Goal: Task Accomplishment & Management: Use online tool/utility

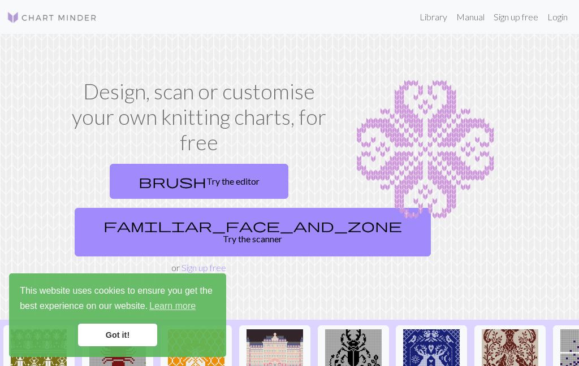
click at [550, 23] on link "Login" at bounding box center [556, 17] width 29 height 23
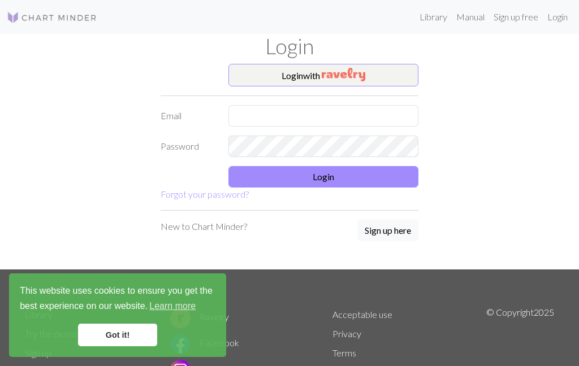
click at [379, 77] on button "Login with" at bounding box center [323, 75] width 190 height 23
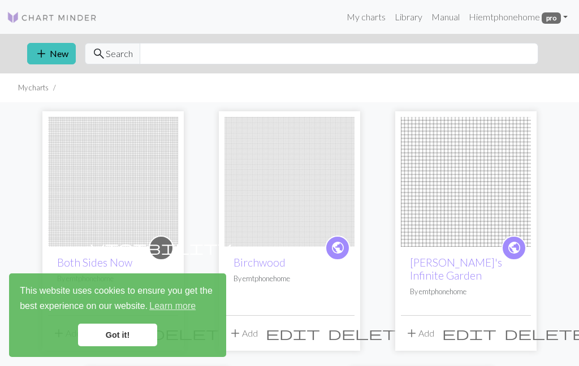
click at [126, 339] on link "Got it!" at bounding box center [117, 335] width 79 height 23
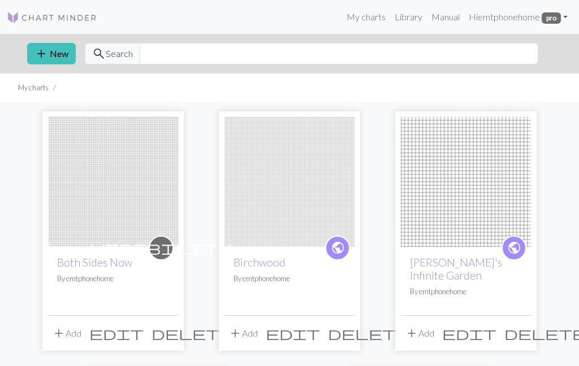
click at [46, 57] on span "add" at bounding box center [41, 54] width 14 height 16
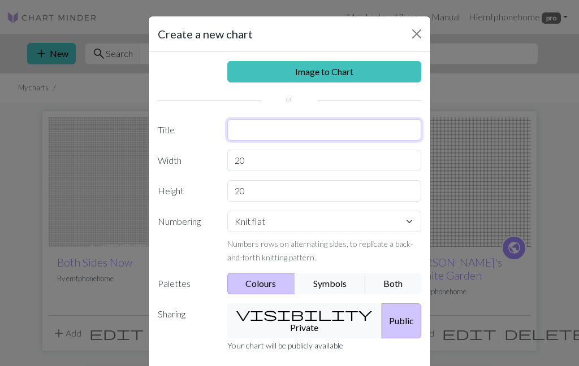
click at [350, 129] on input "text" at bounding box center [324, 129] width 194 height 21
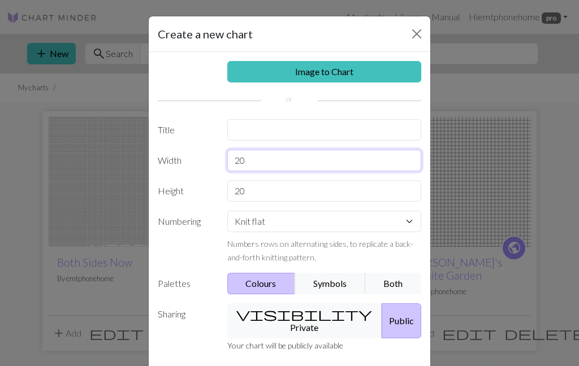
click at [312, 158] on div "Image to Chart Title Width 20 Height 20 Numbering Knit flat Knit in the round L…" at bounding box center [289, 215] width 281 height 327
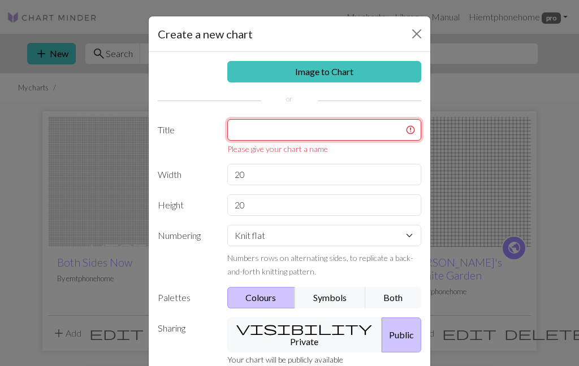
click at [358, 134] on input "text" at bounding box center [324, 129] width 194 height 21
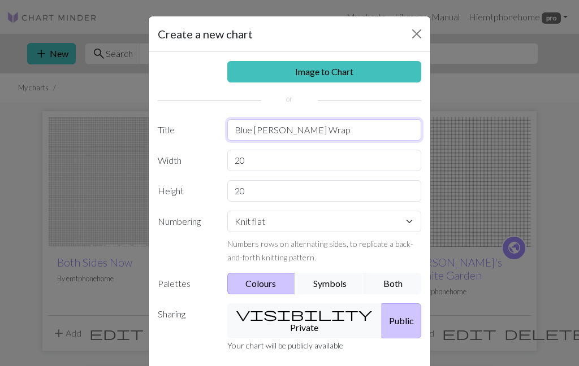
type input "Blue [PERSON_NAME] Wrap"
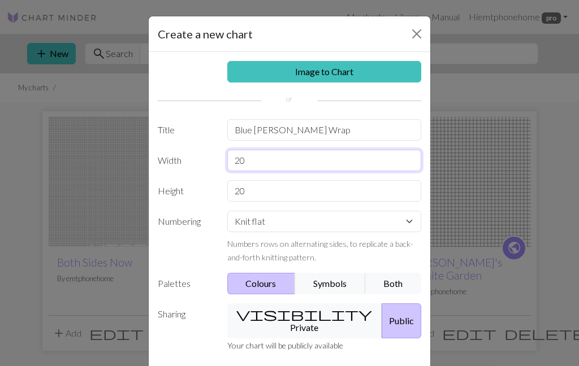
click at [288, 158] on input "20" at bounding box center [324, 160] width 194 height 21
type input "2"
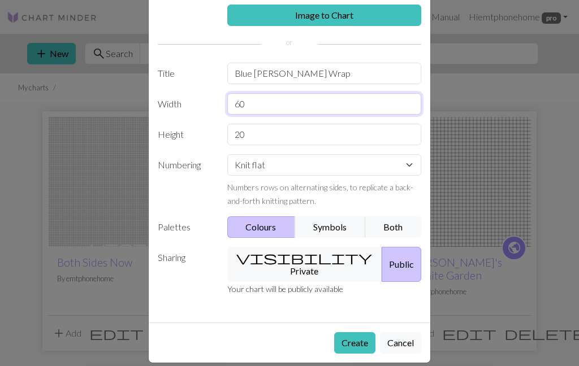
scroll to position [56, 0]
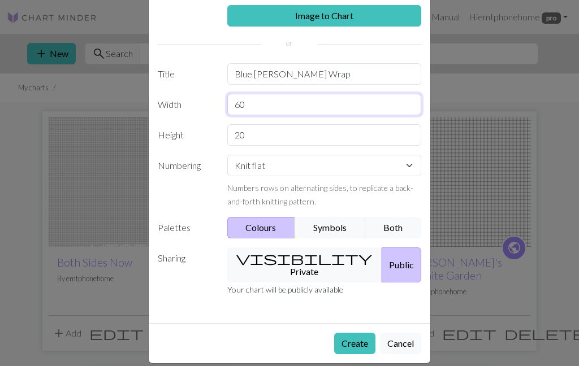
type input "60"
click at [328, 226] on button "Symbols" at bounding box center [329, 227] width 71 height 21
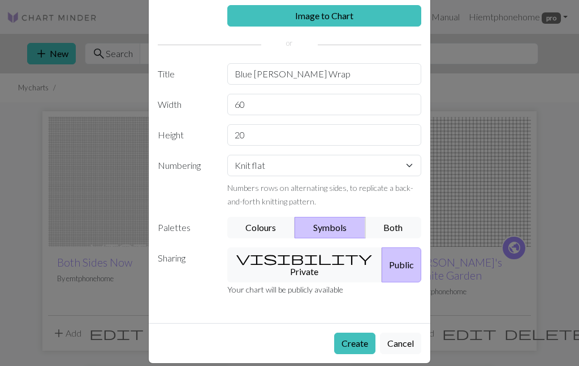
click at [305, 261] on button "visibility Private" at bounding box center [304, 264] width 155 height 35
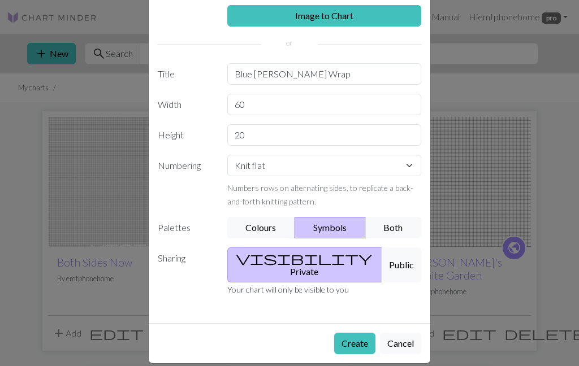
click at [373, 334] on button "Create" at bounding box center [354, 343] width 41 height 21
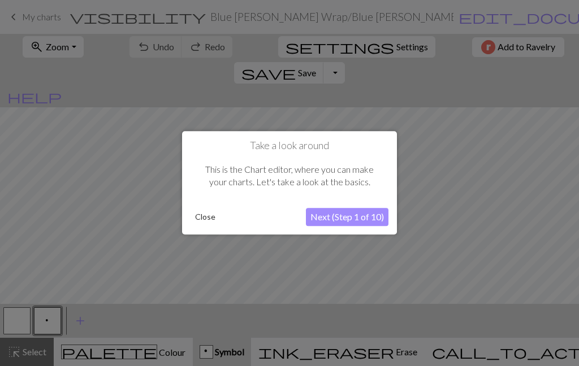
click at [365, 215] on button "Next (Step 1 of 10)" at bounding box center [347, 217] width 82 height 18
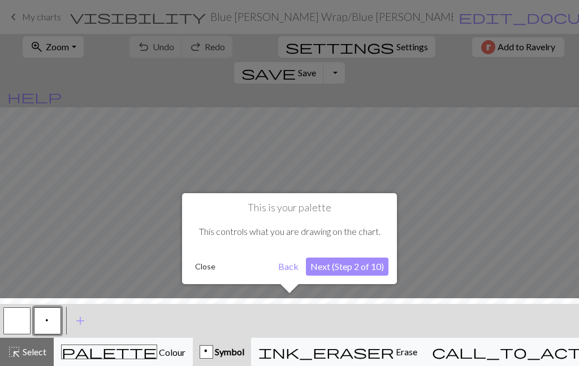
click at [363, 262] on button "Next (Step 2 of 10)" at bounding box center [347, 267] width 82 height 18
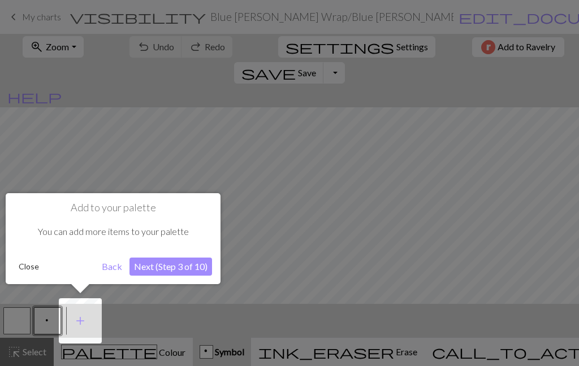
click at [18, 259] on button "Close" at bounding box center [28, 266] width 29 height 17
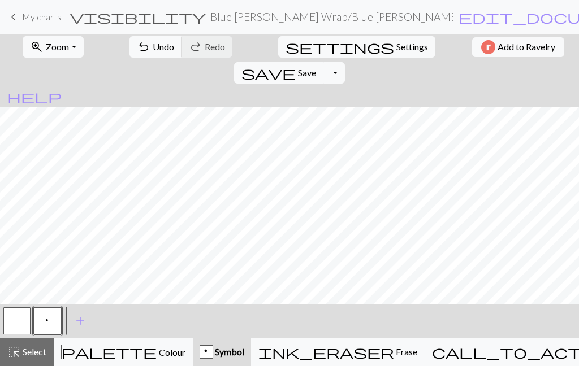
click at [244, 357] on span "Symbol" at bounding box center [228, 351] width 31 height 11
click at [82, 316] on span "add" at bounding box center [80, 321] width 14 height 16
click at [89, 321] on button "button" at bounding box center [77, 320] width 27 height 27
click at [80, 309] on button "button" at bounding box center [77, 320] width 27 height 27
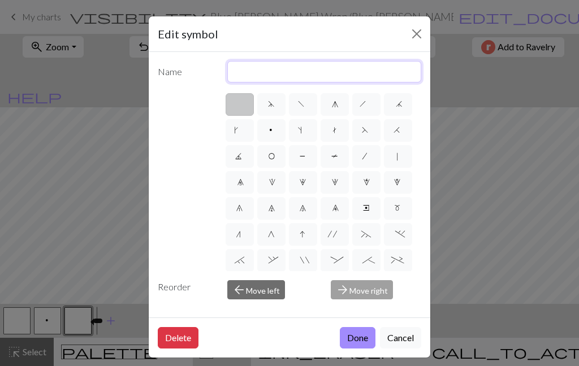
click at [367, 72] on input "text" at bounding box center [324, 71] width 194 height 21
type input "Ktbl"
click at [356, 349] on button "Done" at bounding box center [358, 337] width 36 height 21
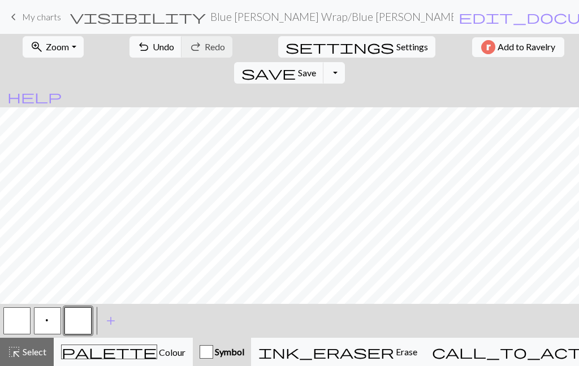
click at [86, 324] on button "button" at bounding box center [77, 320] width 27 height 27
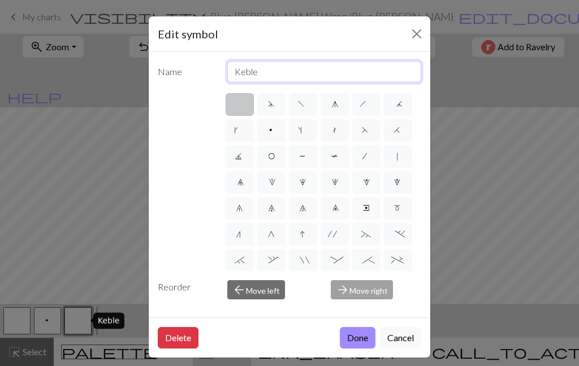
click at [327, 68] on input "Keble" at bounding box center [324, 71] width 194 height 21
click at [326, 68] on input "Keble" at bounding box center [324, 71] width 194 height 21
type input "K"
click at [401, 35] on div "Edit symbol" at bounding box center [289, 34] width 281 height 36
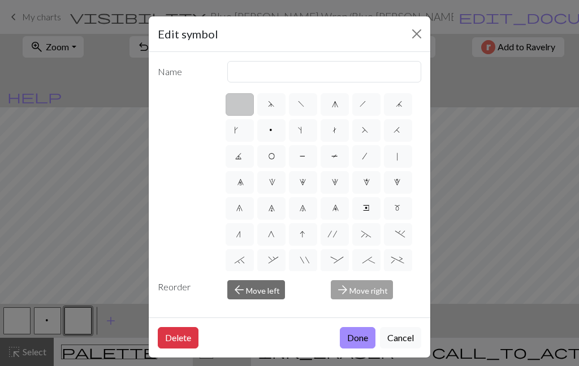
click at [416, 34] on button "Close" at bounding box center [416, 34] width 18 height 18
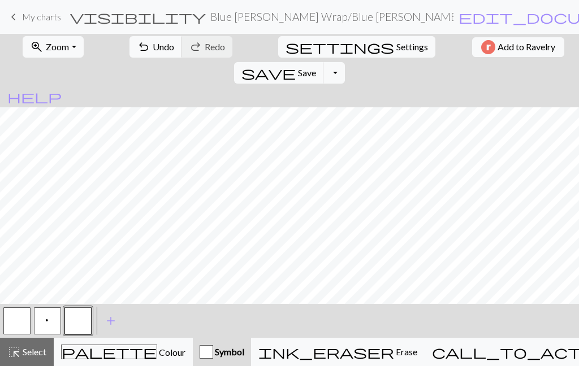
click at [251, 363] on button "Symbol" at bounding box center [222, 352] width 58 height 28
click at [367, 362] on button "ink_eraser Erase Erase" at bounding box center [337, 352] width 173 height 28
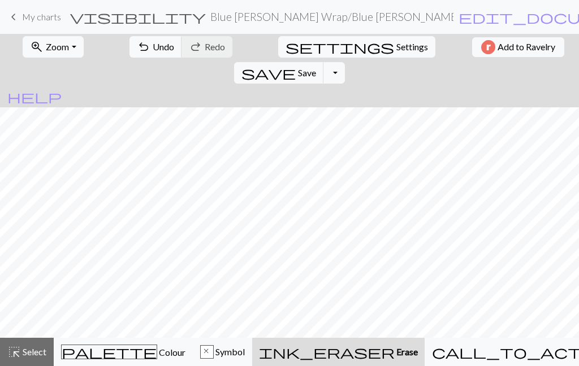
click at [245, 358] on div "x Symbol" at bounding box center [222, 352] width 45 height 14
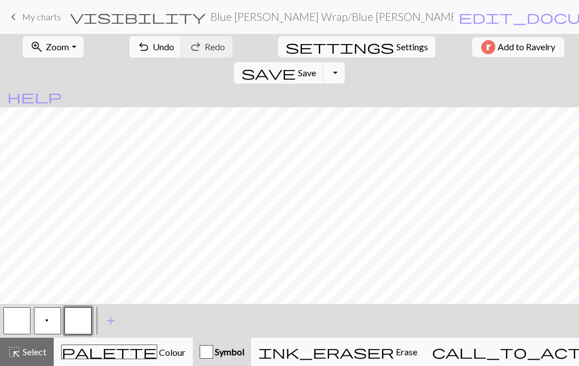
click at [89, 326] on button "button" at bounding box center [77, 320] width 27 height 27
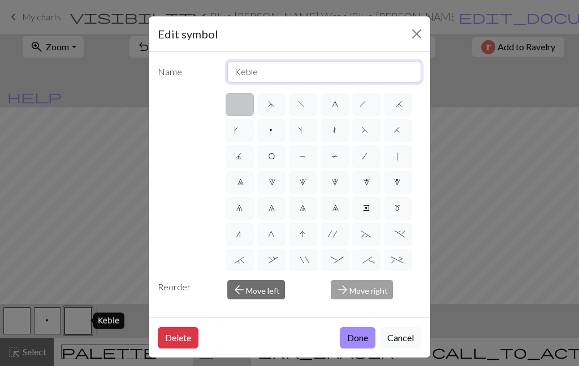
click at [318, 72] on input "Keble" at bounding box center [324, 71] width 194 height 21
type input "Ktbl"
click at [356, 349] on button "Done" at bounding box center [358, 337] width 36 height 21
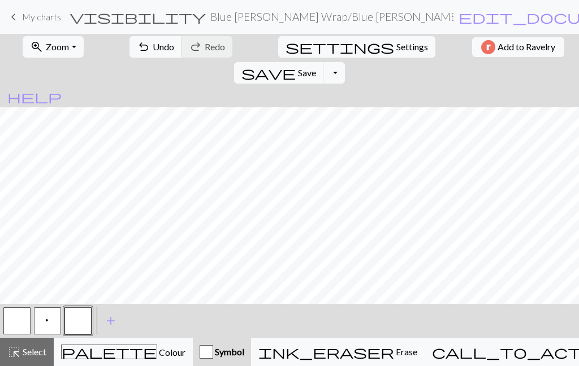
click at [84, 327] on button "button" at bounding box center [77, 320] width 27 height 27
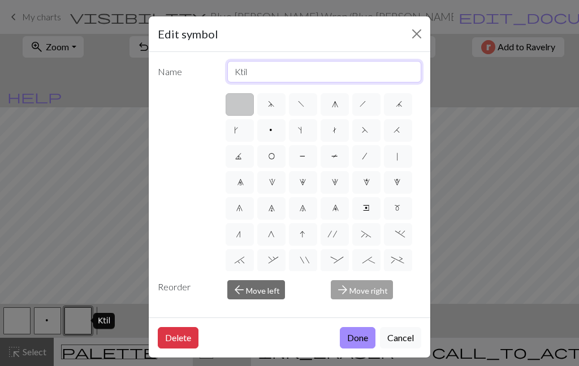
click at [348, 63] on input "Ktil" at bounding box center [324, 71] width 194 height 21
click at [354, 73] on input "Ktil" at bounding box center [324, 71] width 194 height 21
type input "K"
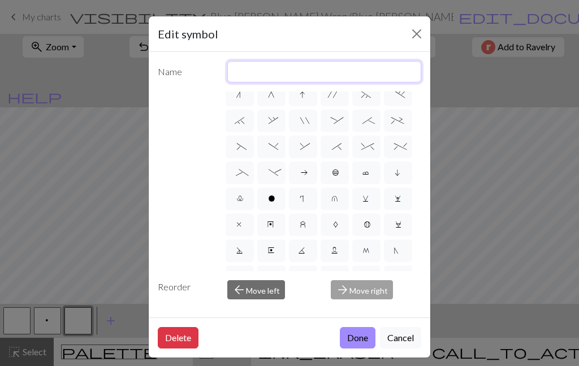
scroll to position [139, 0]
click at [240, 206] on label "l" at bounding box center [239, 199] width 28 height 23
click at [240, 331] on input "l" at bounding box center [240, 334] width 7 height 7
radio input "true"
type input "Twisted stitch"
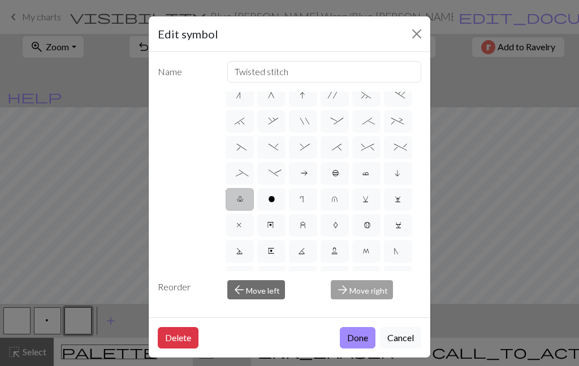
click at [416, 33] on button "Close" at bounding box center [416, 34] width 18 height 18
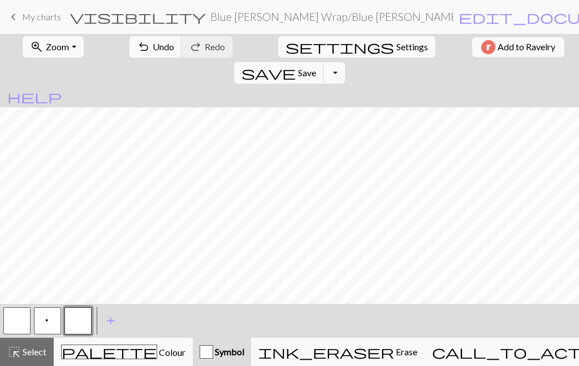
click at [90, 323] on button "button" at bounding box center [77, 320] width 27 height 27
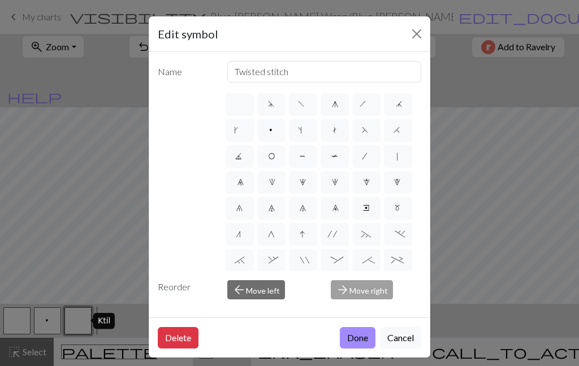
click at [423, 31] on button "Close" at bounding box center [416, 34] width 18 height 18
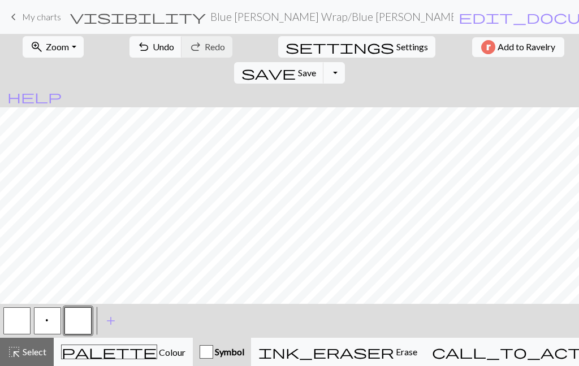
click at [37, 362] on button "highlight_alt Select Select" at bounding box center [27, 352] width 54 height 28
click at [34, 357] on span "Select" at bounding box center [33, 351] width 25 height 11
click at [79, 321] on button "button" at bounding box center [77, 320] width 27 height 27
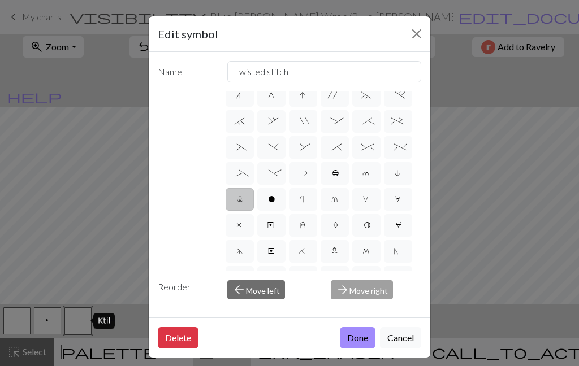
click at [234, 206] on label "l" at bounding box center [239, 199] width 28 height 23
click at [237, 331] on input "l" at bounding box center [240, 334] width 7 height 7
click at [247, 208] on label "l" at bounding box center [239, 199] width 28 height 23
click at [244, 331] on input "l" at bounding box center [240, 334] width 7 height 7
click at [266, 299] on button "arrow_back Move left" at bounding box center [256, 289] width 58 height 19
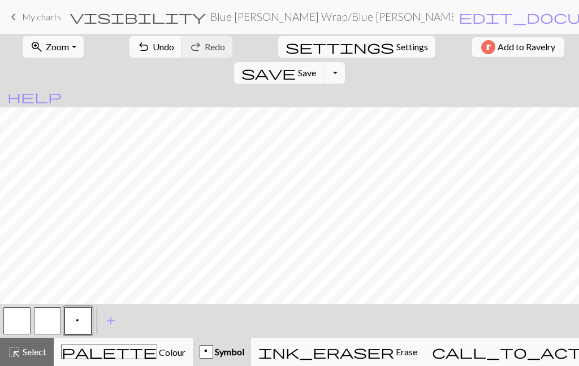
click at [59, 331] on button "button" at bounding box center [47, 320] width 27 height 27
click at [57, 321] on button "button" at bounding box center [47, 320] width 27 height 27
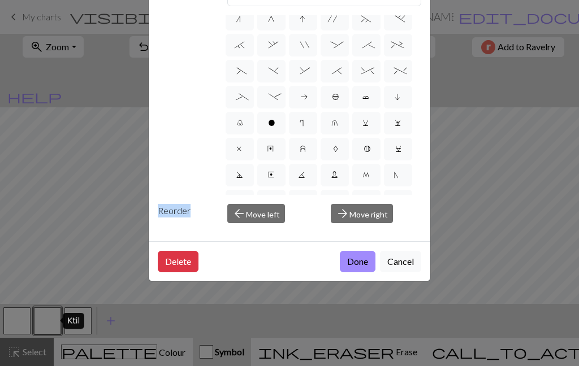
scroll to position [78, 0]
click at [175, 272] on button "Delete" at bounding box center [178, 261] width 41 height 21
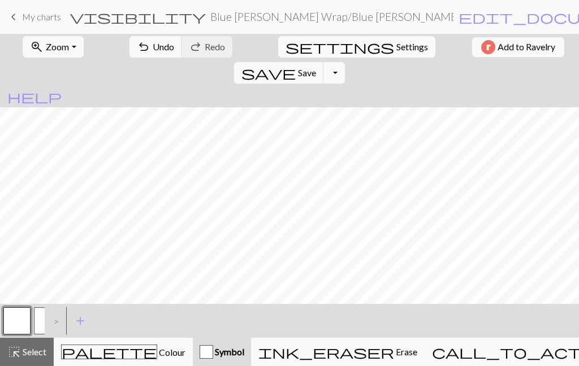
click at [50, 327] on div ">" at bounding box center [54, 321] width 18 height 31
click at [59, 323] on div ">" at bounding box center [54, 321] width 18 height 31
click at [54, 324] on div ">" at bounding box center [54, 321] width 18 height 31
click at [83, 321] on span "add" at bounding box center [80, 321] width 14 height 16
click at [36, 328] on button "p" at bounding box center [47, 320] width 27 height 27
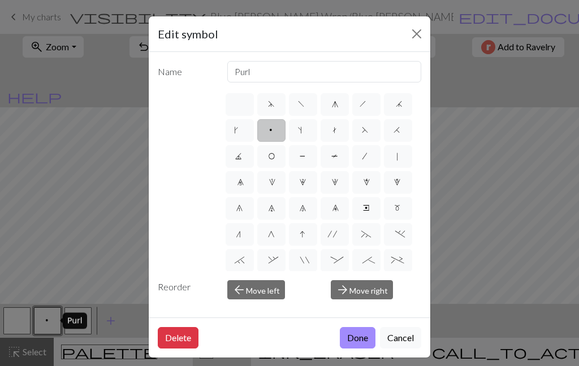
click at [416, 39] on button "Close" at bounding box center [416, 34] width 18 height 18
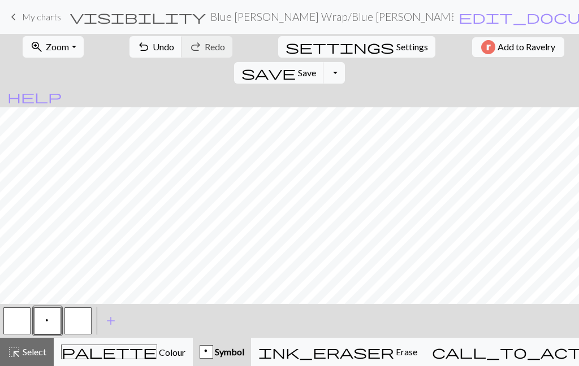
click at [17, 330] on button "button" at bounding box center [16, 320] width 27 height 27
click at [80, 323] on button "button" at bounding box center [77, 320] width 27 height 27
click at [81, 325] on button "button" at bounding box center [77, 320] width 27 height 27
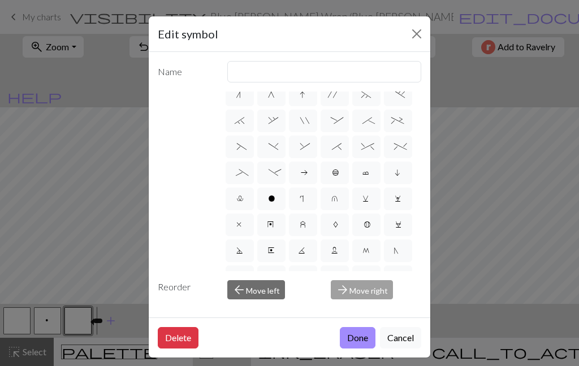
scroll to position [139, 0]
click at [238, 203] on span "l" at bounding box center [239, 200] width 5 height 11
click at [238, 331] on input "l" at bounding box center [240, 334] width 7 height 7
radio input "true"
type input "Twisted stitch"
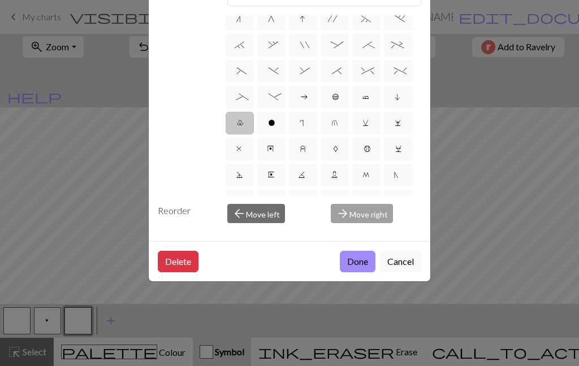
scroll to position [78, 0]
click at [359, 272] on button "Done" at bounding box center [358, 261] width 36 height 21
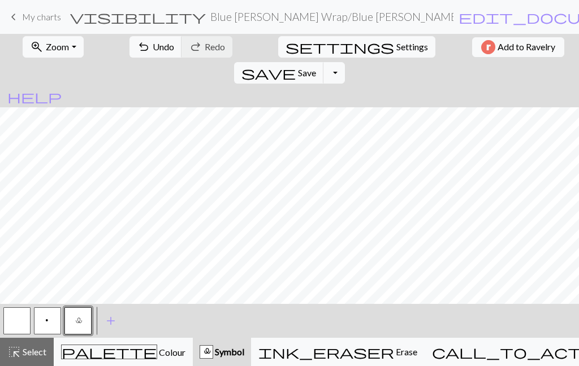
click at [396, 53] on span "Settings" at bounding box center [412, 47] width 32 height 14
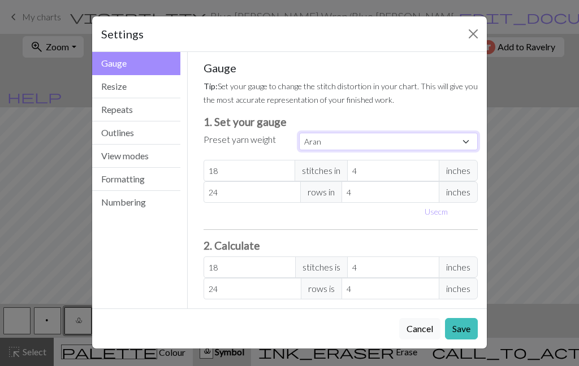
click at [388, 141] on select "Custom Square Lace Light Fingering Fingering Sport Double knit Worsted Aran Bul…" at bounding box center [388, 142] width 179 height 18
select select "dk"
type input "22"
type input "30"
type input "22"
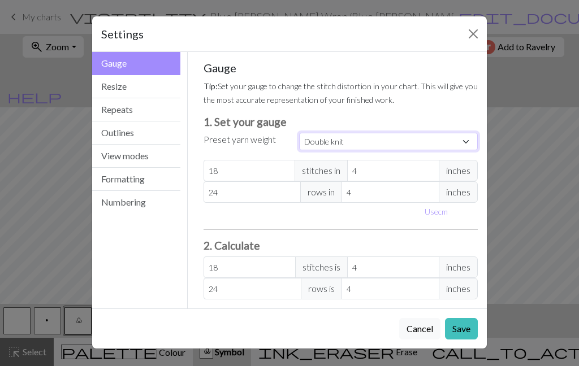
type input "30"
click at [256, 171] on input "22" at bounding box center [249, 170] width 92 height 21
type input "2"
type input "20"
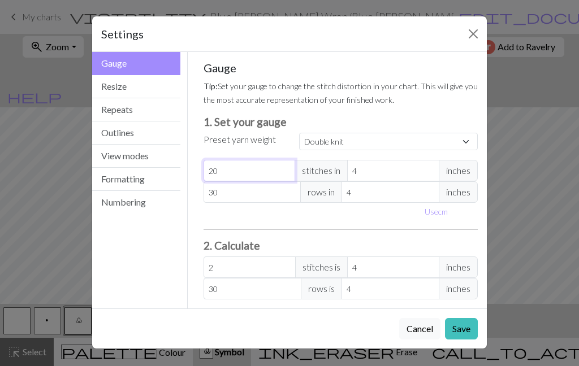
type input "20"
click at [534, 292] on div "Settings Gauge Gauge Resize Repeats Outlines View modes Formatting Numbering Ga…" at bounding box center [289, 183] width 579 height 366
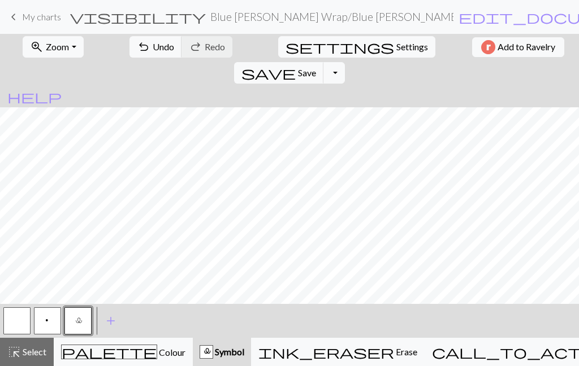
click at [396, 52] on span "Settings" at bounding box center [412, 47] width 32 height 14
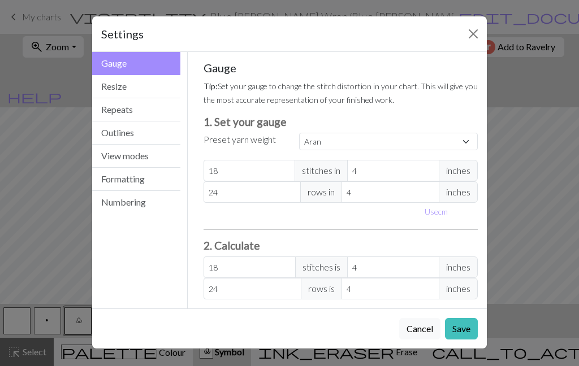
click at [260, 157] on div "Gauge Tip: Set your gauge to change the stitch distortion in your chart. This w…" at bounding box center [340, 180] width 275 height 238
click at [371, 144] on select "Custom Square Lace Light Fingering Fingering Sport Double knit Worsted Aran Bul…" at bounding box center [388, 142] width 179 height 18
select select "dk"
type input "22"
type input "30"
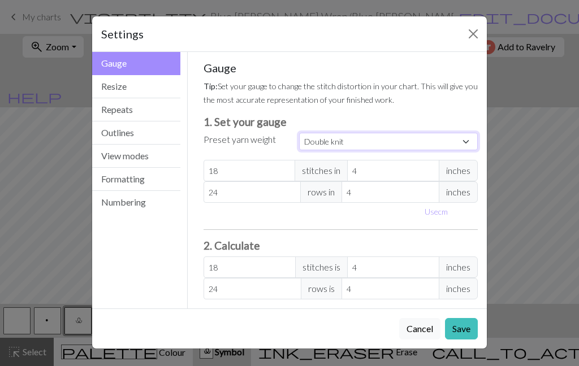
type input "22"
type input "30"
click at [255, 173] on input "22" at bounding box center [249, 170] width 92 height 21
type input "2"
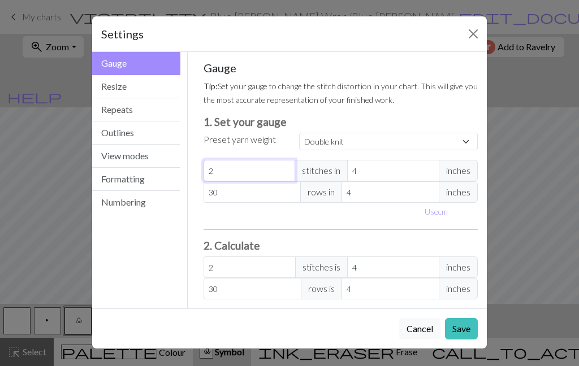
type input "20"
click at [264, 212] on div "Use cm" at bounding box center [341, 212] width 288 height 18
click at [467, 325] on button "Save" at bounding box center [461, 328] width 33 height 21
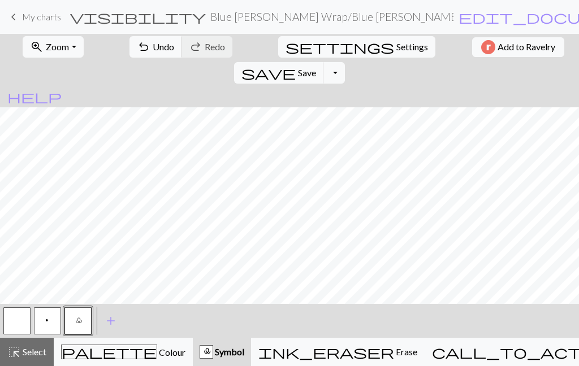
click at [396, 51] on span "Settings" at bounding box center [412, 47] width 32 height 14
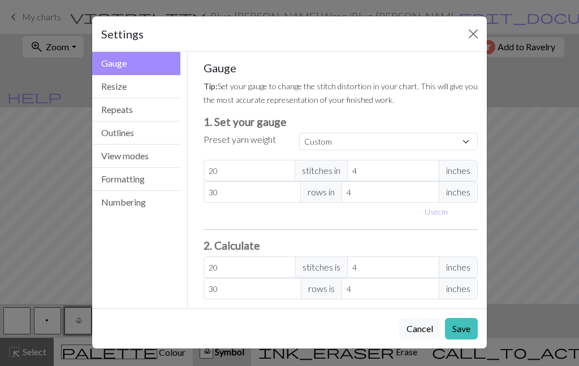
click at [146, 93] on button "Resize" at bounding box center [136, 86] width 88 height 23
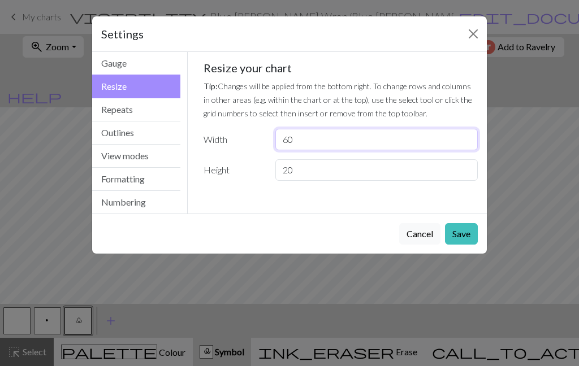
click at [338, 144] on input "60" at bounding box center [376, 139] width 202 height 21
type input "62"
click at [469, 234] on button "Save" at bounding box center [461, 233] width 33 height 21
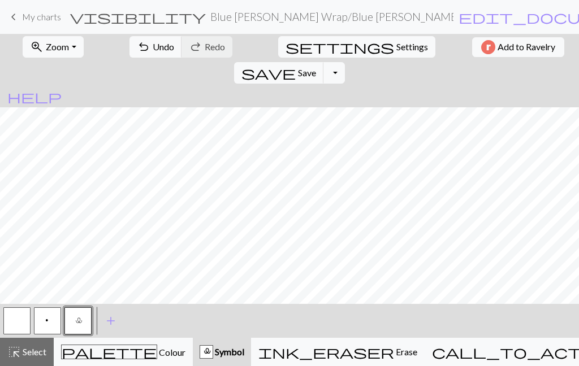
click at [156, 53] on button "undo Undo Undo" at bounding box center [155, 46] width 53 height 21
click at [153, 47] on span "Undo" at bounding box center [163, 46] width 21 height 11
click at [144, 55] on button "undo Undo Undo" at bounding box center [155, 46] width 53 height 21
click at [211, 48] on button "redo Redo Redo" at bounding box center [206, 46] width 51 height 21
click at [153, 51] on span "Undo" at bounding box center [163, 46] width 21 height 11
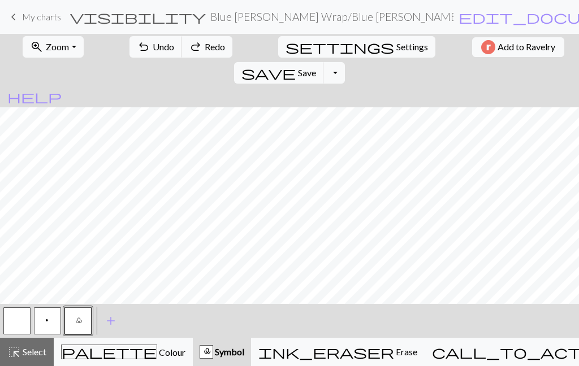
click at [557, 361] on button "call_to_action Knitting mode Knitting mode" at bounding box center [555, 352] width 262 height 28
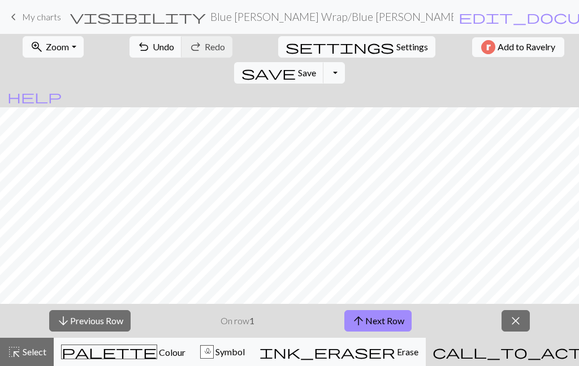
click at [518, 327] on span "close" at bounding box center [516, 321] width 14 height 16
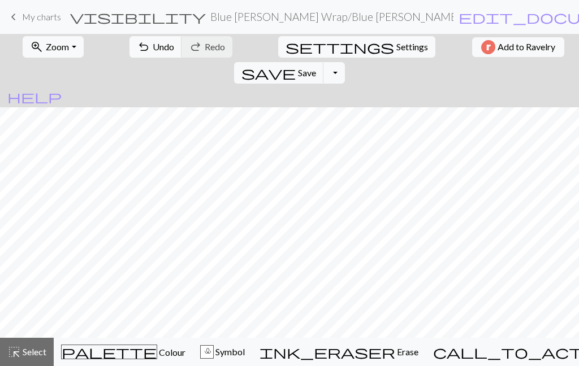
click at [143, 54] on button "undo Undo Undo" at bounding box center [155, 46] width 53 height 21
click at [62, 52] on span "Zoom" at bounding box center [57, 46] width 23 height 11
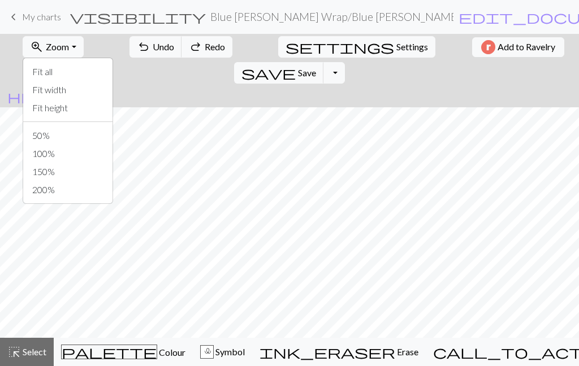
click at [78, 75] on button "Fit all" at bounding box center [67, 72] width 89 height 18
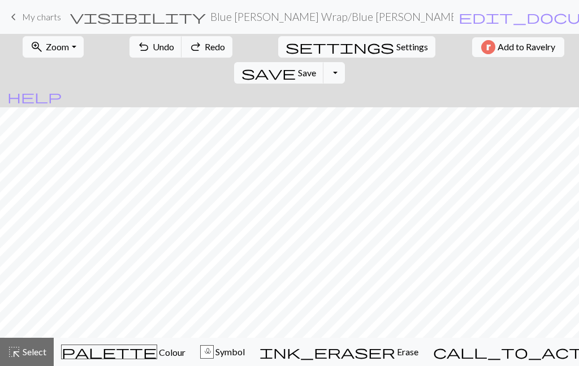
scroll to position [0, 0]
click at [395, 356] on span "Erase" at bounding box center [406, 351] width 23 height 11
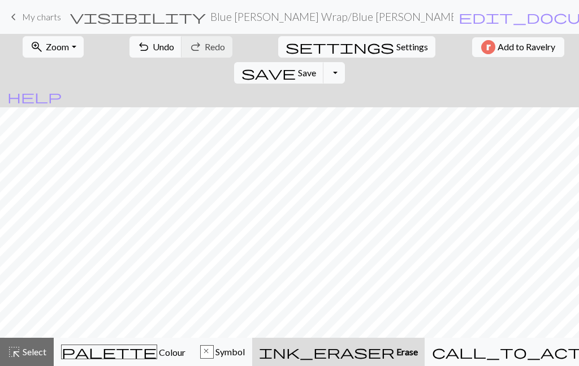
click at [136, 53] on button "undo Undo Undo" at bounding box center [155, 46] width 53 height 21
click at [153, 52] on span "Undo" at bounding box center [163, 46] width 21 height 11
click at [153, 50] on span "Undo" at bounding box center [163, 46] width 21 height 11
click at [136, 48] on button "undo Undo Undo" at bounding box center [155, 46] width 53 height 21
click at [153, 50] on span "Undo" at bounding box center [163, 46] width 21 height 11
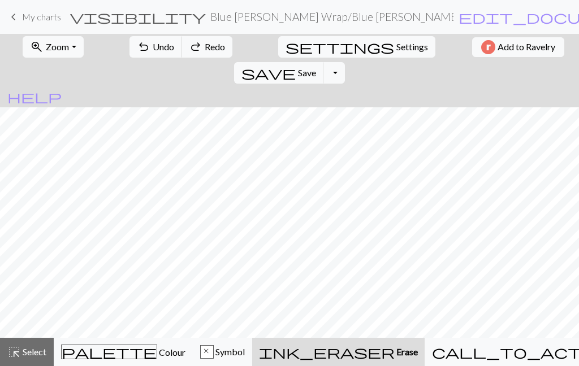
click at [137, 51] on span "undo" at bounding box center [144, 47] width 14 height 16
click at [153, 45] on span "Undo" at bounding box center [163, 46] width 21 height 11
click at [144, 55] on button "undo Undo Undo" at bounding box center [155, 46] width 53 height 21
click at [153, 47] on span "Undo" at bounding box center [163, 46] width 21 height 11
click at [153, 49] on span "Undo" at bounding box center [163, 46] width 21 height 11
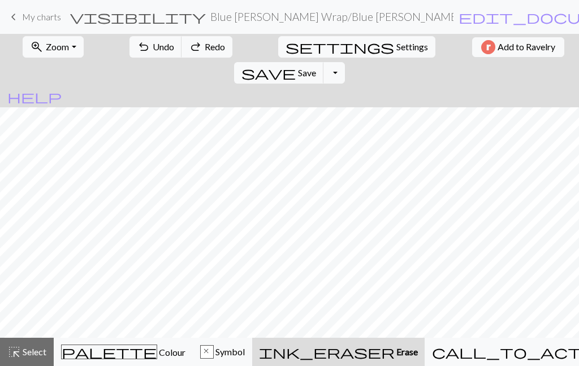
click at [145, 53] on button "undo Undo Undo" at bounding box center [155, 46] width 53 height 21
click at [153, 50] on span "Undo" at bounding box center [163, 46] width 21 height 11
click at [153, 49] on span "Undo" at bounding box center [163, 46] width 21 height 11
click at [153, 51] on span "Undo" at bounding box center [163, 46] width 21 height 11
click at [153, 45] on span "Undo" at bounding box center [163, 46] width 21 height 11
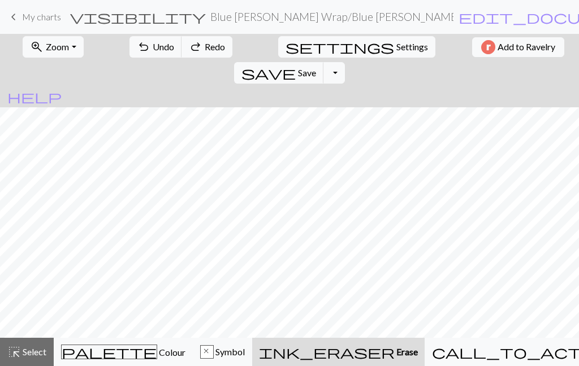
click at [153, 45] on span "Undo" at bounding box center [163, 46] width 21 height 11
click at [153, 44] on span "Undo" at bounding box center [163, 46] width 21 height 11
click at [153, 46] on span "Undo" at bounding box center [163, 46] width 21 height 11
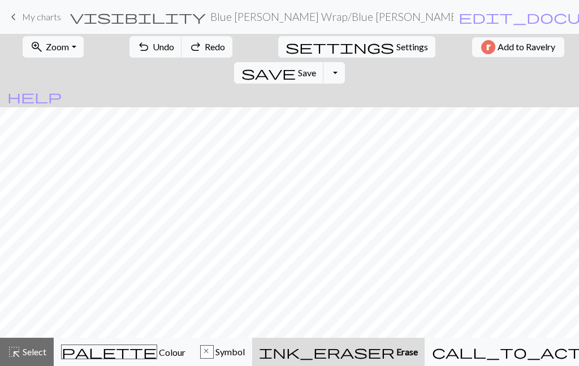
click at [153, 49] on span "Undo" at bounding box center [163, 46] width 21 height 11
click at [153, 51] on span "Undo" at bounding box center [163, 46] width 21 height 11
click at [153, 50] on span "Undo" at bounding box center [163, 46] width 21 height 11
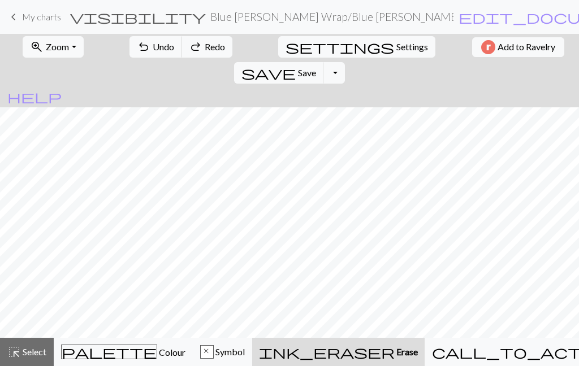
click at [153, 49] on span "Undo" at bounding box center [163, 46] width 21 height 11
click at [59, 43] on span "Zoom" at bounding box center [57, 46] width 23 height 11
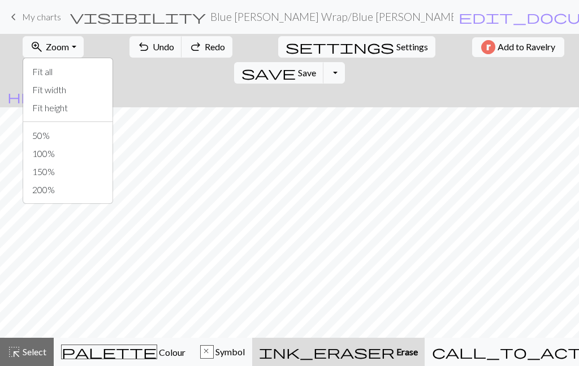
click at [96, 93] on button "Fit width" at bounding box center [67, 90] width 89 height 18
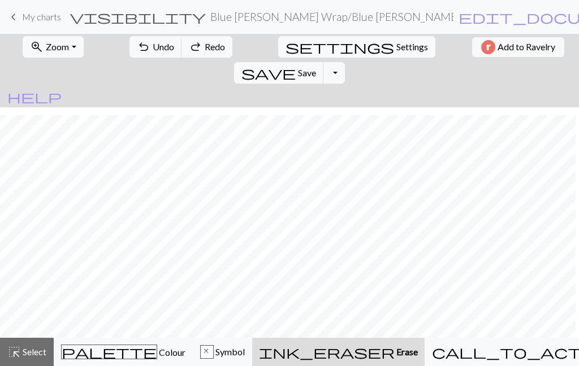
scroll to position [8, 53]
click at [245, 354] on span "Symbol" at bounding box center [229, 351] width 31 height 11
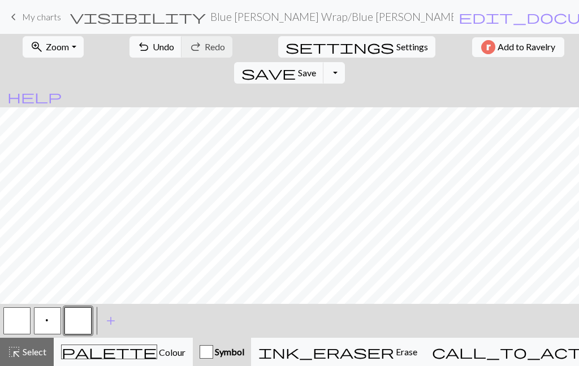
click at [26, 321] on button "button" at bounding box center [16, 320] width 27 height 27
click at [72, 47] on button "zoom_in Zoom Zoom" at bounding box center [53, 46] width 60 height 21
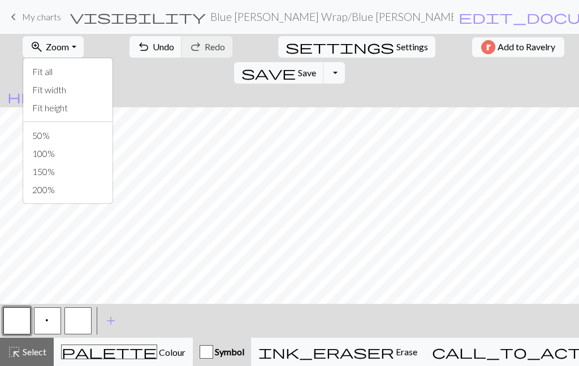
click at [91, 179] on button "150%" at bounding box center [67, 172] width 89 height 18
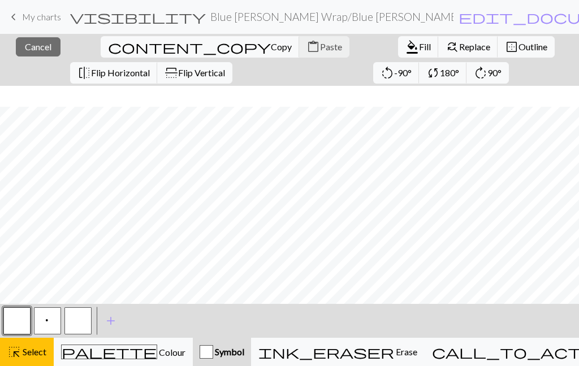
scroll to position [153, 739]
click at [45, 363] on button "highlight_alt Select Select" at bounding box center [27, 352] width 54 height 28
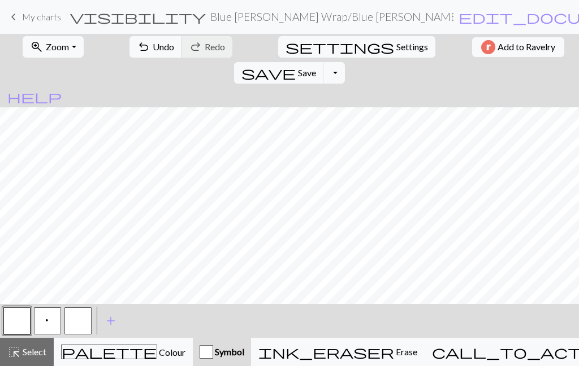
scroll to position [127, 739]
click at [88, 327] on button "button" at bounding box center [77, 320] width 27 height 27
click at [86, 325] on button "button" at bounding box center [77, 320] width 27 height 27
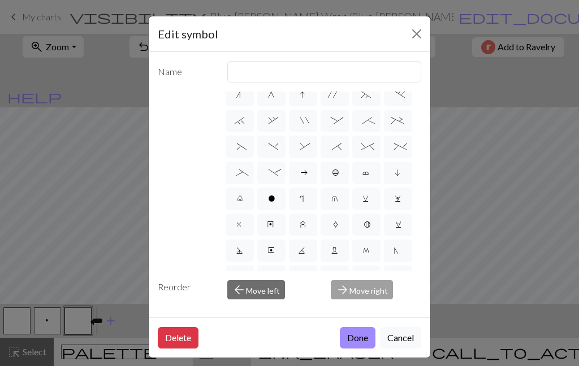
scroll to position [139, 0]
click at [242, 204] on span "l" at bounding box center [239, 200] width 5 height 11
click at [242, 331] on input "l" at bounding box center [240, 334] width 7 height 7
radio input "true"
type input "Twisted stitch"
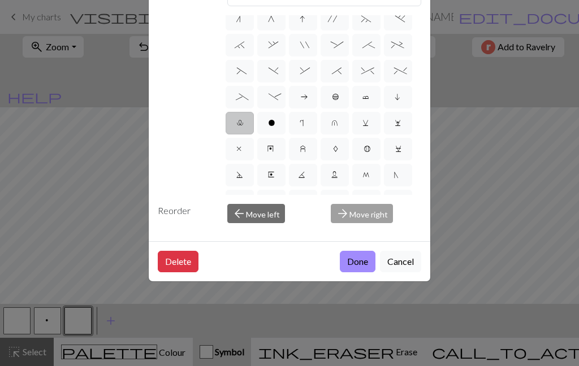
scroll to position [78, 0]
click at [355, 272] on button "Done" at bounding box center [358, 261] width 36 height 21
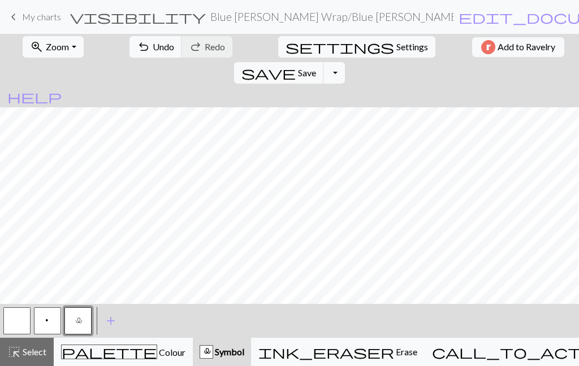
scroll to position [127, 344]
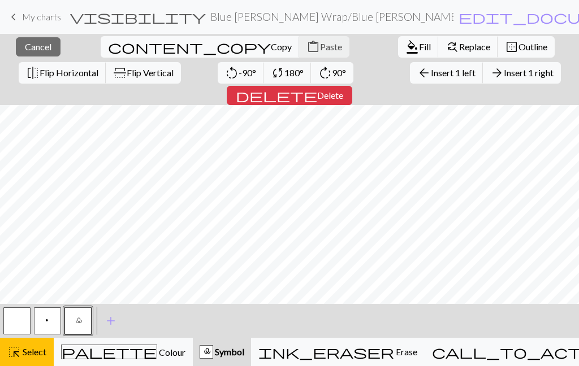
click at [144, 321] on div "< p l > add Add a symbol" at bounding box center [289, 321] width 579 height 34
click at [38, 363] on button "highlight_alt Select Select" at bounding box center [27, 352] width 54 height 28
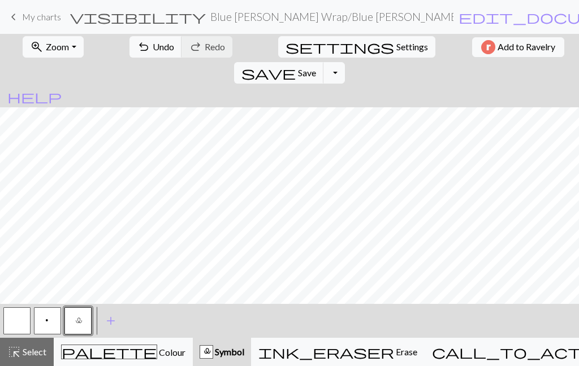
scroll to position [134, 0]
click at [283, 56] on button "settings Settings" at bounding box center [356, 46] width 157 height 21
select select "aran"
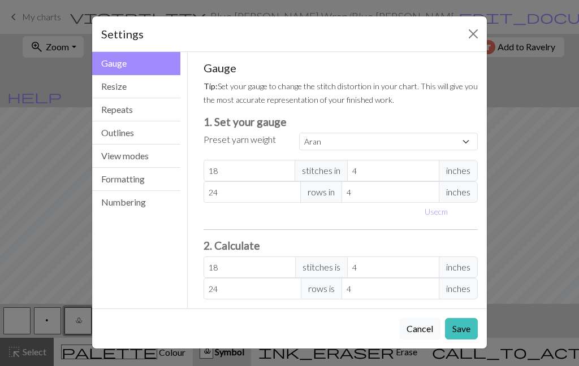
click at [144, 95] on button "Resize" at bounding box center [136, 86] width 88 height 23
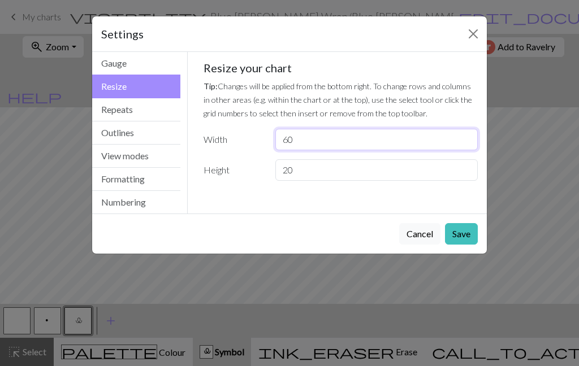
click at [347, 138] on input "60" at bounding box center [376, 139] width 202 height 21
type input "62"
click at [472, 226] on button "Save" at bounding box center [461, 233] width 33 height 21
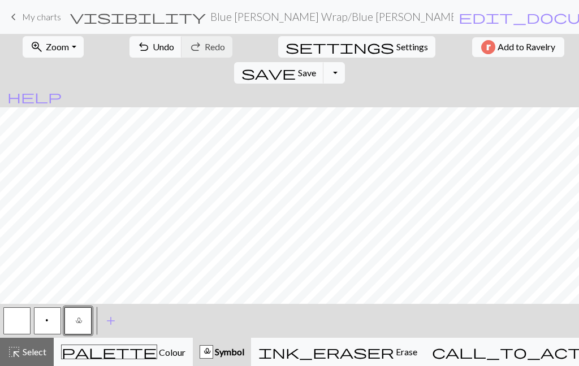
click at [23, 321] on button "button" at bounding box center [16, 320] width 27 height 27
click at [83, 325] on button "l" at bounding box center [77, 320] width 27 height 27
click at [24, 328] on button "button" at bounding box center [16, 320] width 27 height 27
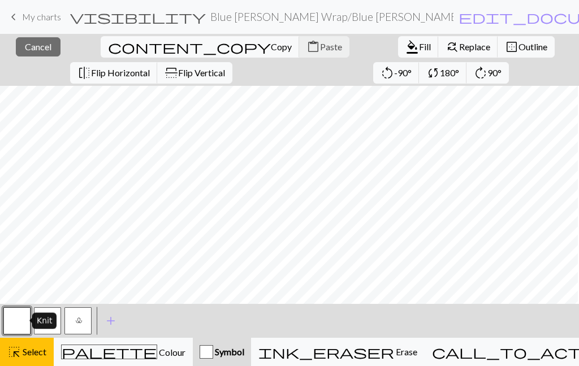
scroll to position [160, 403]
click at [50, 360] on button "highlight_alt Select Select" at bounding box center [27, 352] width 54 height 28
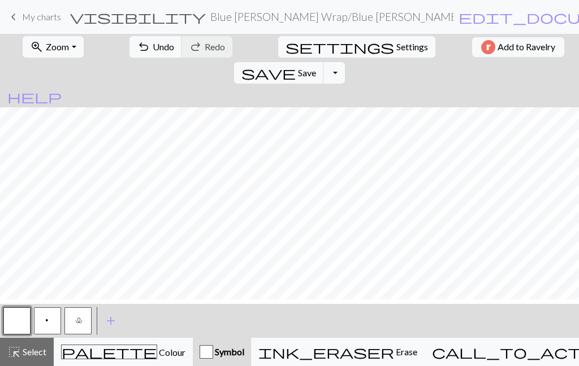
scroll to position [134, 403]
click at [90, 325] on button "l" at bounding box center [77, 320] width 27 height 27
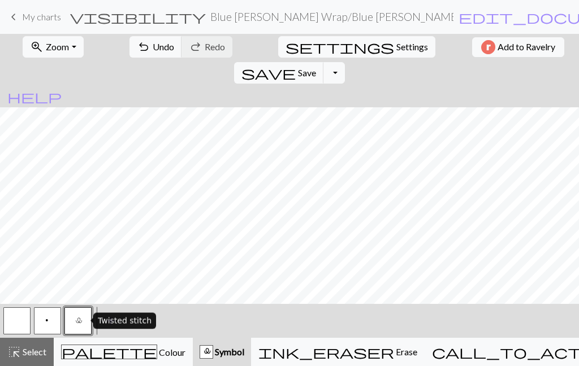
click at [28, 328] on button "button" at bounding box center [16, 320] width 27 height 27
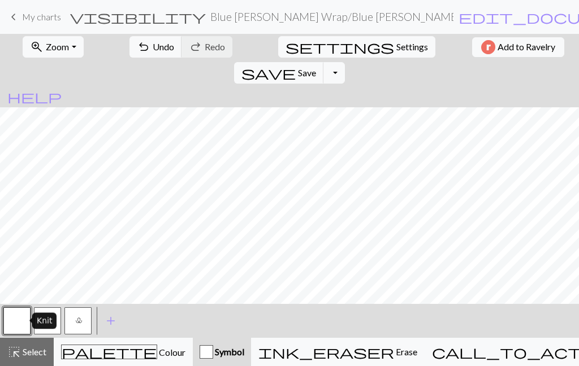
click at [89, 325] on button "l" at bounding box center [77, 320] width 27 height 27
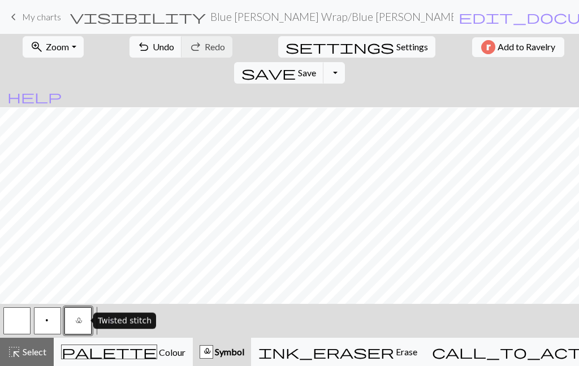
scroll to position [132, 809]
click at [22, 325] on button "button" at bounding box center [16, 320] width 27 height 27
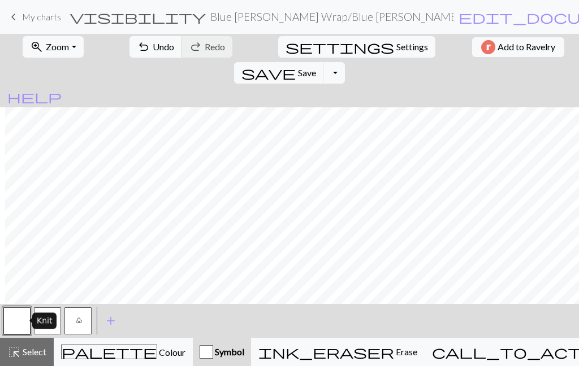
scroll to position [134, 809]
click at [90, 322] on button "l" at bounding box center [77, 320] width 27 height 27
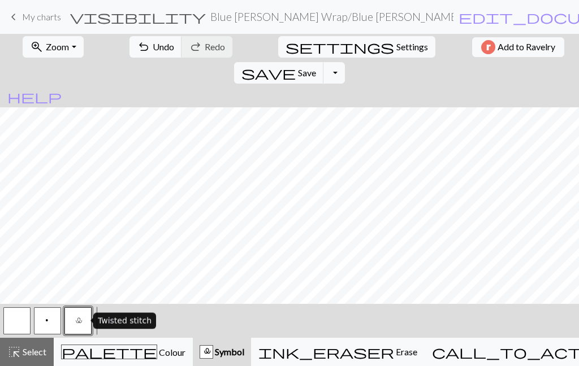
click at [21, 324] on button "button" at bounding box center [16, 320] width 27 height 27
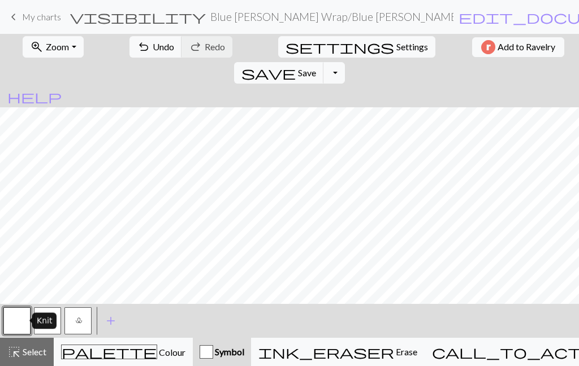
click at [84, 330] on button "l" at bounding box center [77, 320] width 27 height 27
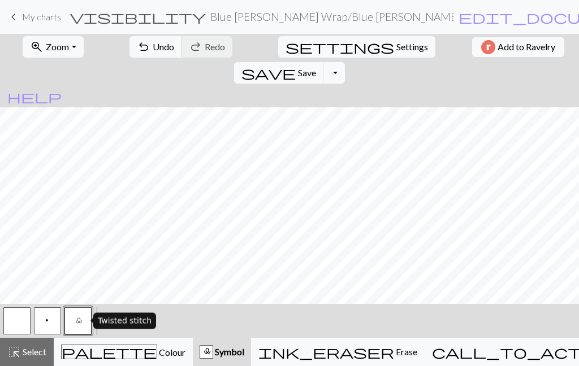
click at [157, 350] on span "Colour" at bounding box center [171, 352] width 28 height 11
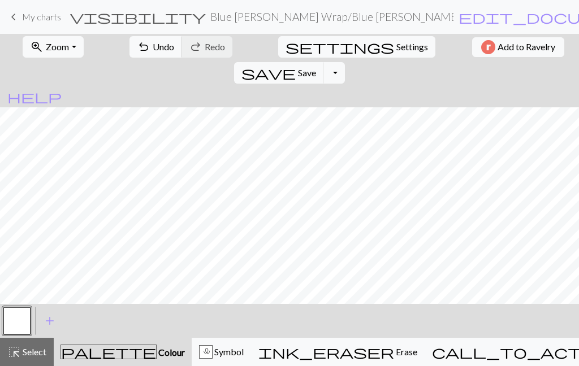
click at [28, 318] on button "button" at bounding box center [16, 320] width 27 height 27
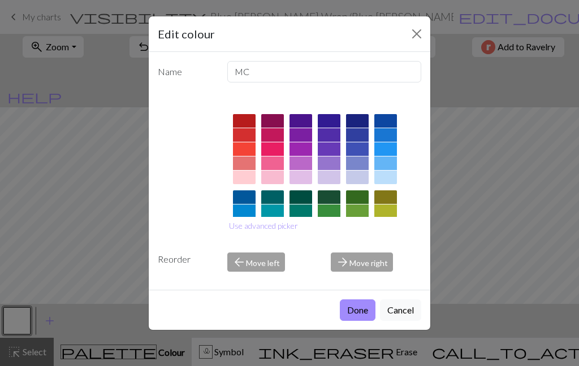
click at [280, 138] on div at bounding box center [272, 135] width 23 height 14
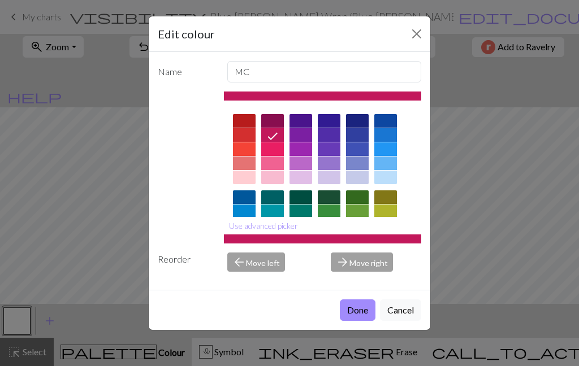
click at [372, 321] on button "Done" at bounding box center [358, 309] width 36 height 21
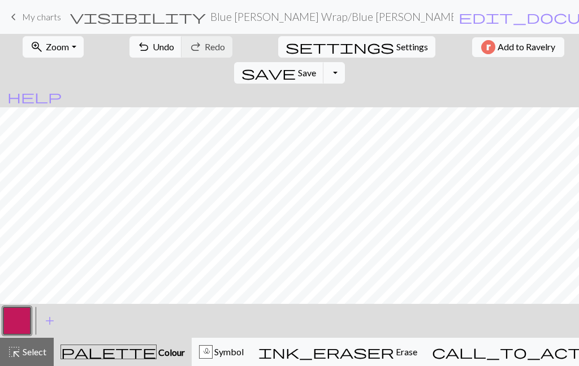
click at [153, 53] on button "undo Undo Undo" at bounding box center [155, 46] width 53 height 21
click at [21, 328] on button "button" at bounding box center [16, 320] width 27 height 27
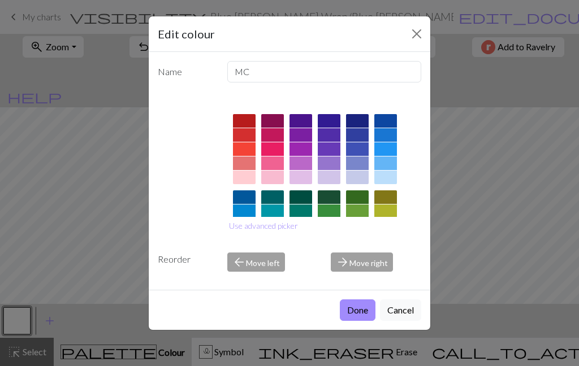
click at [242, 123] on div at bounding box center [244, 121] width 23 height 14
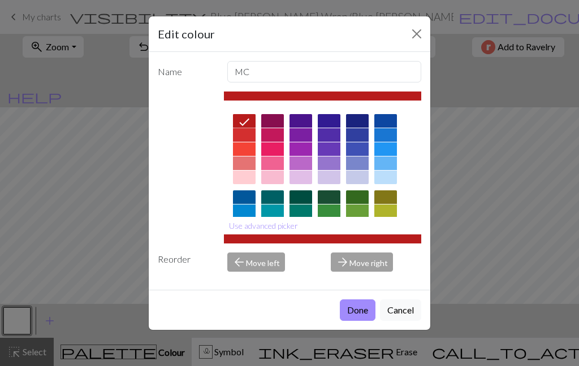
click at [354, 321] on button "Done" at bounding box center [358, 309] width 36 height 21
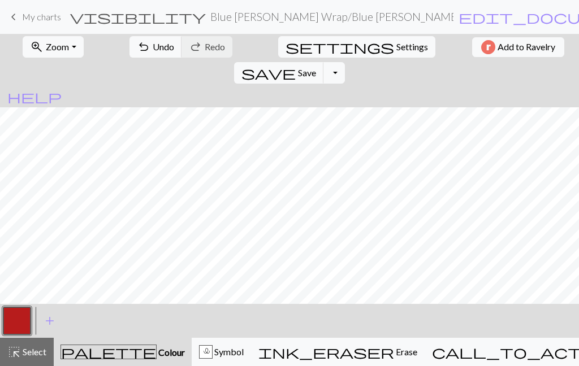
click at [150, 55] on button "undo Undo Undo" at bounding box center [155, 46] width 53 height 21
click at [251, 361] on button "l Symbol" at bounding box center [221, 352] width 59 height 28
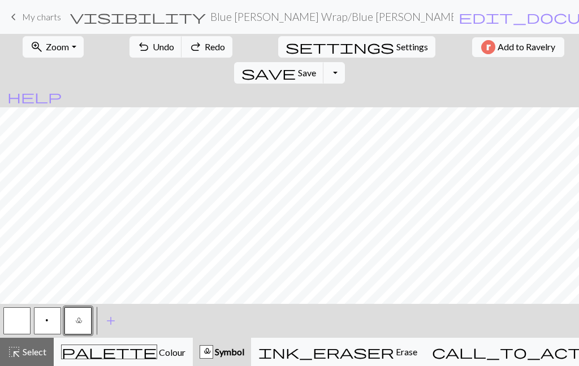
click at [119, 324] on button "add Add a symbol" at bounding box center [111, 321] width 28 height 28
click at [119, 324] on button "button" at bounding box center [108, 320] width 27 height 27
click at [115, 325] on button "button" at bounding box center [108, 320] width 27 height 27
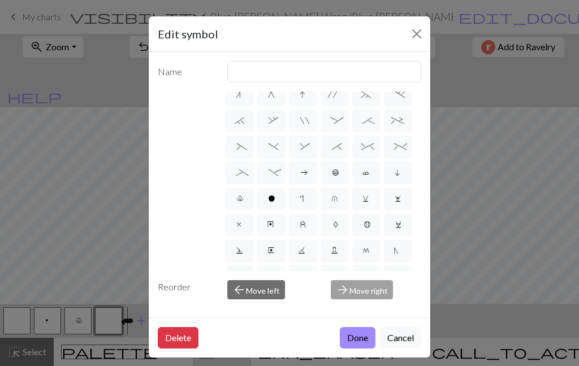
scroll to position [139, 0]
click at [243, 178] on span "_" at bounding box center [239, 174] width 7 height 11
click at [243, 305] on input "_" at bounding box center [239, 308] width 7 height 7
radio input "true"
type input "Left part of left 4+ cable"
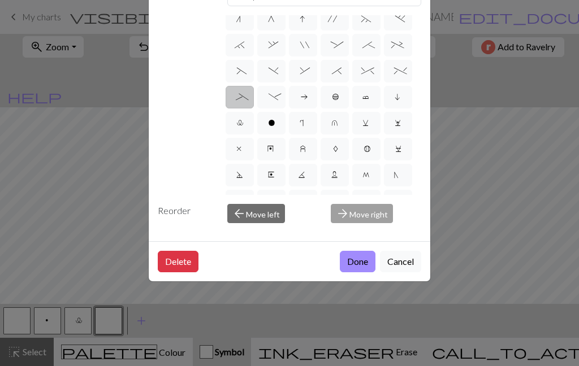
scroll to position [78, 0]
click at [368, 272] on button "Done" at bounding box center [358, 261] width 36 height 21
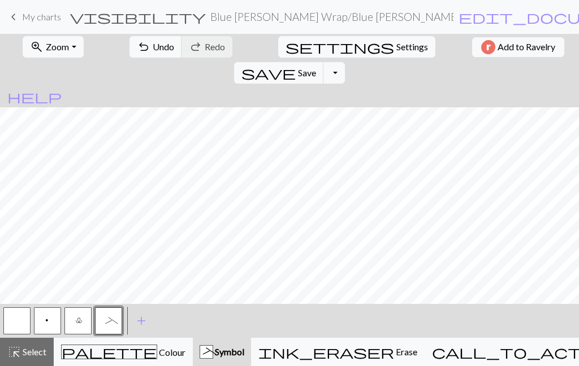
click at [146, 318] on span "add" at bounding box center [141, 321] width 14 height 16
click at [146, 328] on button "button" at bounding box center [138, 320] width 27 height 27
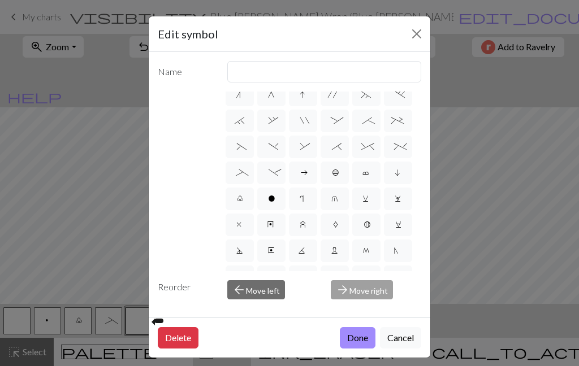
scroll to position [139, 0]
click at [272, 178] on span "-" at bounding box center [270, 174] width 5 height 11
click at [272, 305] on input "-" at bounding box center [271, 308] width 7 height 7
radio input "true"
type input "Right part of left 4+ cable"
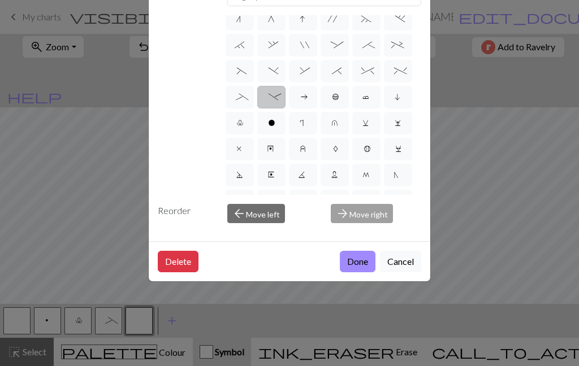
scroll to position [78, 0]
click at [367, 272] on button "Done" at bounding box center [358, 261] width 36 height 21
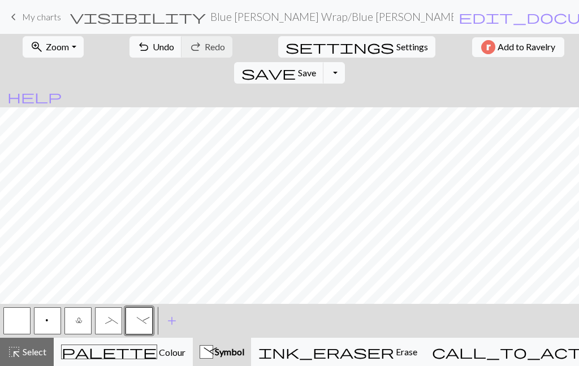
click at [23, 323] on button "button" at bounding box center [16, 320] width 27 height 27
click at [86, 323] on button "l" at bounding box center [77, 320] width 27 height 27
click at [29, 318] on button "button" at bounding box center [16, 320] width 27 height 27
click at [86, 323] on button "l" at bounding box center [77, 320] width 27 height 27
click at [155, 57] on button "undo Undo Undo" at bounding box center [155, 46] width 53 height 21
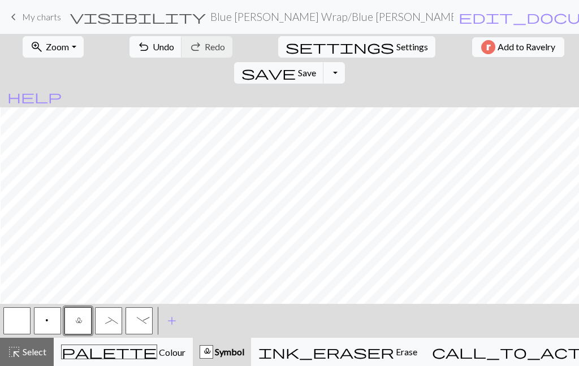
scroll to position [59, 806]
click at [142, 54] on button "undo Undo Undo" at bounding box center [155, 46] width 53 height 21
click at [118, 322] on button "_" at bounding box center [108, 320] width 27 height 27
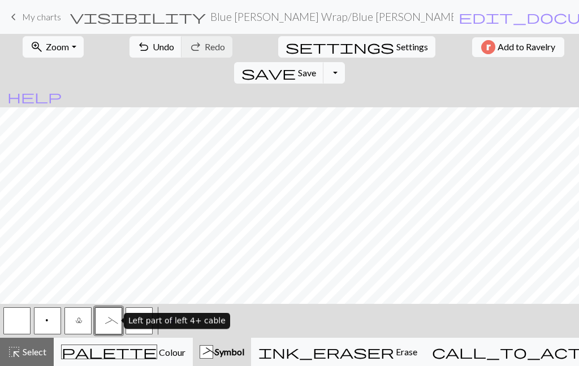
click at [146, 331] on button "-" at bounding box center [138, 320] width 27 height 27
click at [89, 324] on button "l" at bounding box center [77, 320] width 27 height 27
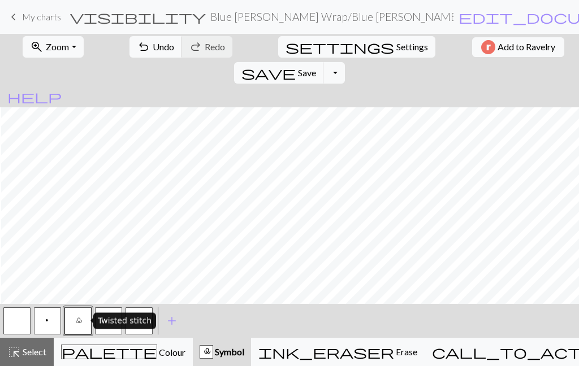
scroll to position [0, 784]
click at [178, 320] on span "add" at bounding box center [172, 321] width 14 height 16
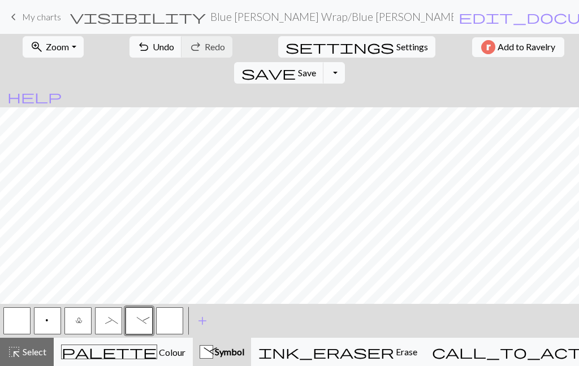
click at [180, 318] on button "button" at bounding box center [169, 320] width 27 height 27
click at [173, 333] on button "button" at bounding box center [169, 320] width 27 height 27
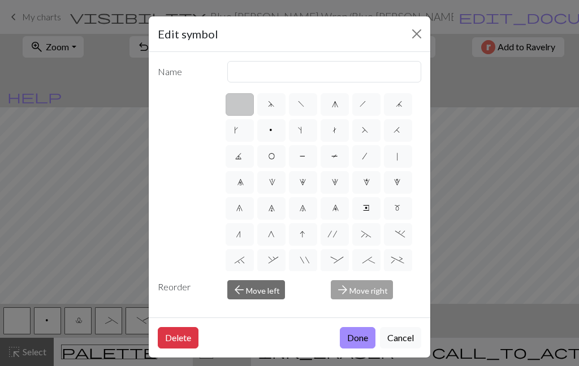
click at [342, 240] on label "'" at bounding box center [334, 234] width 28 height 23
click at [335, 234] on input "'" at bounding box center [331, 230] width 7 height 7
radio input "true"
type input "cable extra"
click at [244, 263] on label "`" at bounding box center [239, 260] width 28 height 23
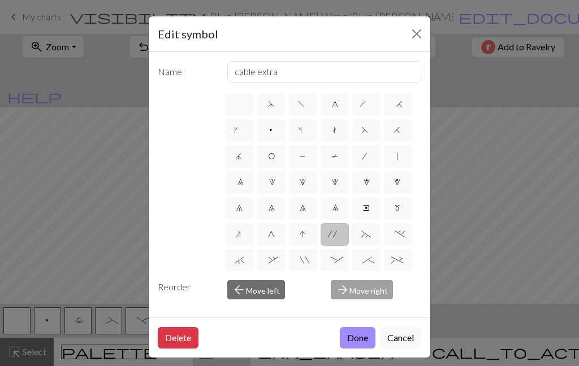
click at [242, 260] on input "`" at bounding box center [237, 256] width 7 height 7
radio input "true"
type input "3+ stitch right twist"
click at [368, 243] on label "~" at bounding box center [366, 234] width 28 height 23
click at [368, 234] on input "~" at bounding box center [364, 230] width 7 height 7
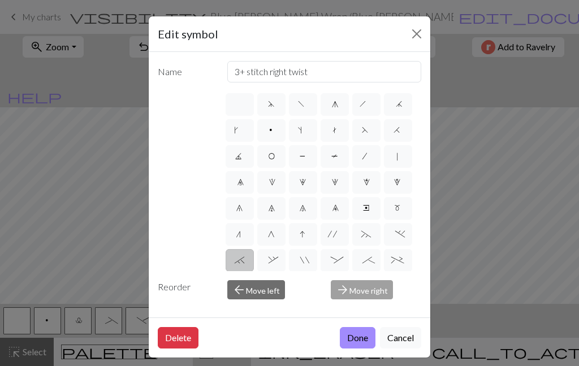
radio input "true"
type input "3+ stitch left twist"
click at [338, 263] on span ":" at bounding box center [335, 261] width 8 height 11
click at [338, 260] on input ":" at bounding box center [334, 256] width 7 height 7
radio input "true"
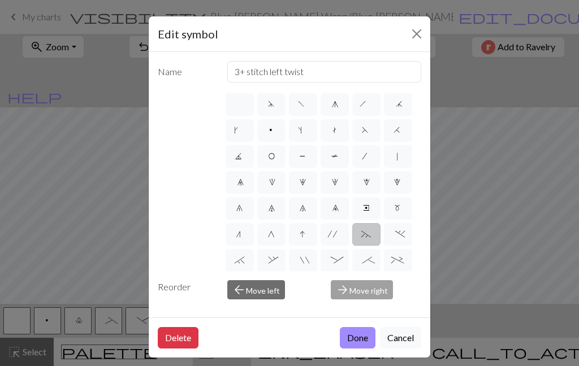
type input "left part of 4+ stitch cable wyib"
click at [367, 290] on span "^" at bounding box center [366, 287] width 10 height 11
click at [367, 286] on input "^" at bounding box center [364, 282] width 7 height 7
radio input "true"
type input "2 stitch right twist cable"
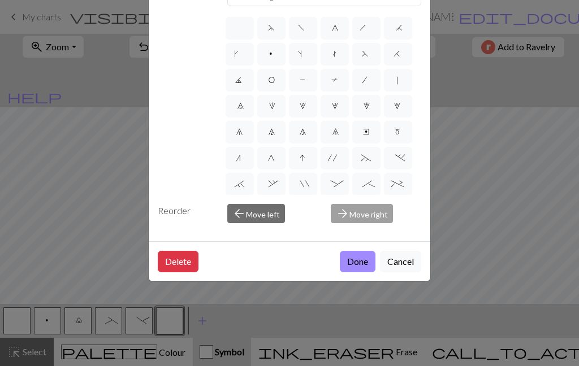
scroll to position [78, 0]
click at [355, 272] on button "Done" at bounding box center [358, 261] width 36 height 21
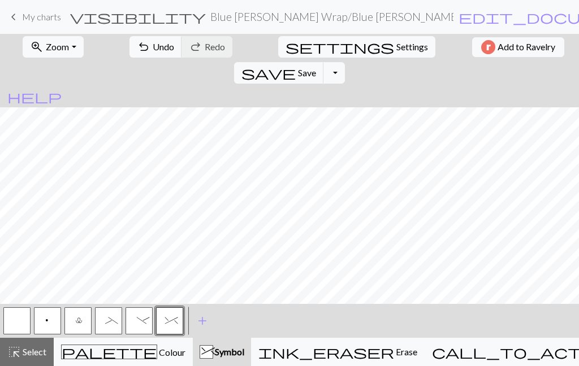
click at [206, 327] on span "add" at bounding box center [202, 321] width 14 height 16
click at [200, 327] on button "button" at bounding box center [199, 320] width 27 height 27
click at [210, 321] on button "button" at bounding box center [199, 320] width 27 height 27
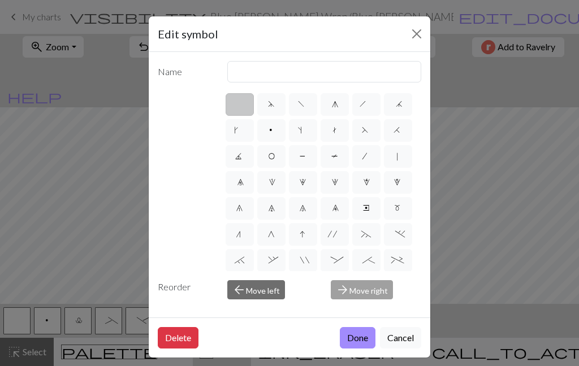
click at [388, 293] on label "%" at bounding box center [398, 286] width 28 height 23
click at [394, 286] on input "%" at bounding box center [397, 282] width 7 height 7
radio input "true"
type input "2 stitch left twist cable"
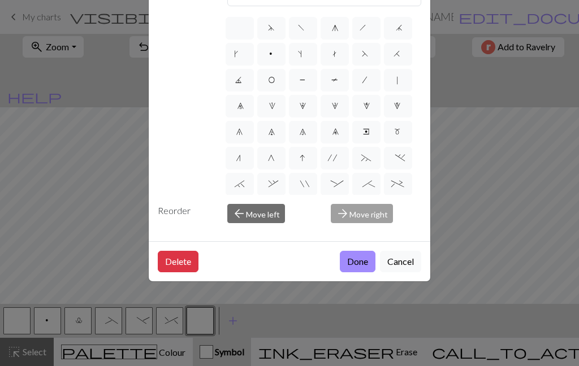
click at [359, 272] on button "Done" at bounding box center [358, 261] width 36 height 21
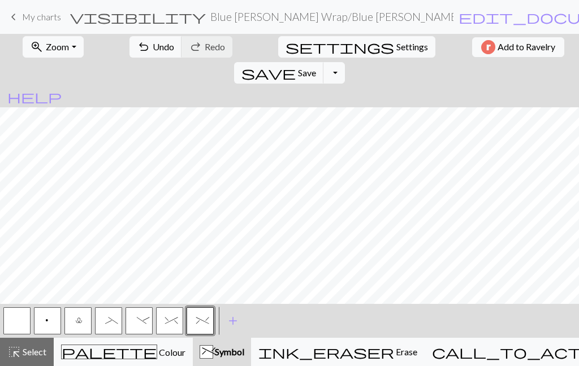
click at [19, 321] on button "button" at bounding box center [16, 320] width 27 height 27
click at [203, 325] on span "%" at bounding box center [200, 321] width 8 height 11
click at [30, 329] on button "button" at bounding box center [16, 320] width 27 height 27
click at [117, 332] on button "_" at bounding box center [108, 320] width 27 height 27
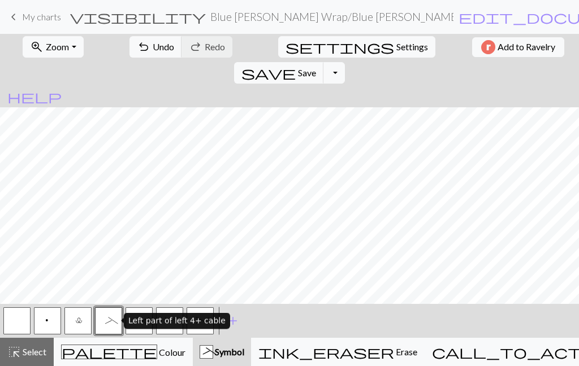
click at [27, 323] on button "button" at bounding box center [16, 320] width 27 height 27
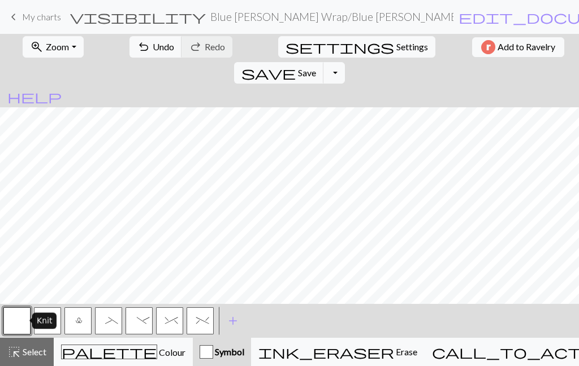
click at [126, 324] on button "-" at bounding box center [138, 320] width 27 height 27
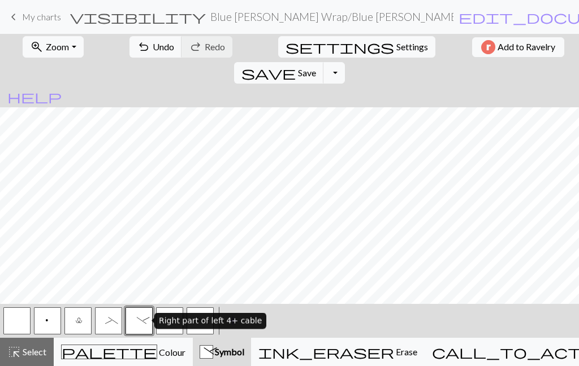
click at [143, 53] on button "undo Undo Undo" at bounding box center [155, 46] width 53 height 21
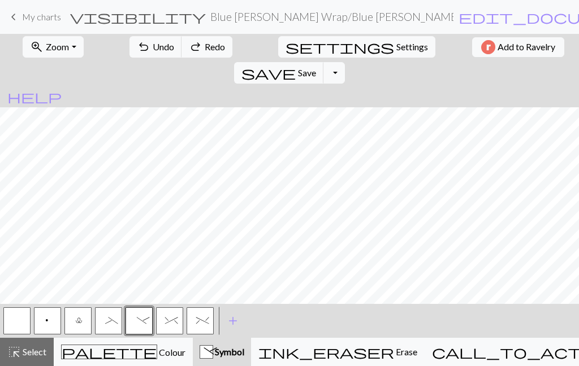
click at [108, 328] on button "_" at bounding box center [108, 320] width 27 height 27
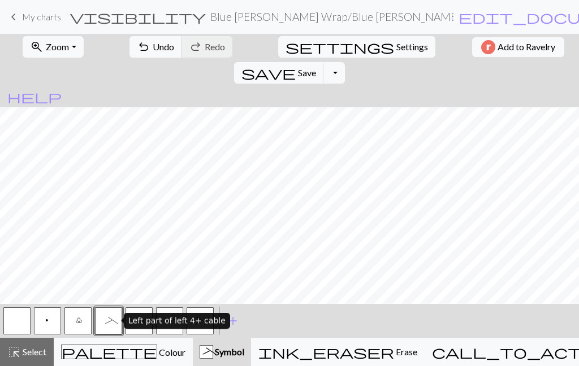
click at [321, 326] on div "< p l _ - ^ % > add Add a symbol" at bounding box center [289, 321] width 579 height 34
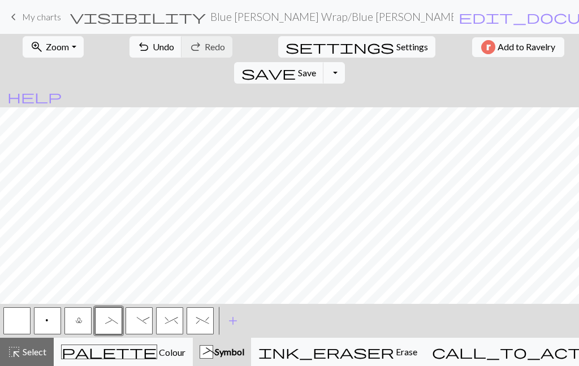
click at [137, 321] on span "-" at bounding box center [139, 321] width 5 height 11
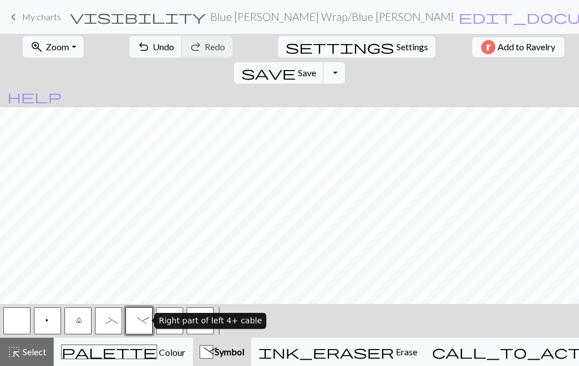
click at [15, 323] on button "button" at bounding box center [16, 320] width 27 height 27
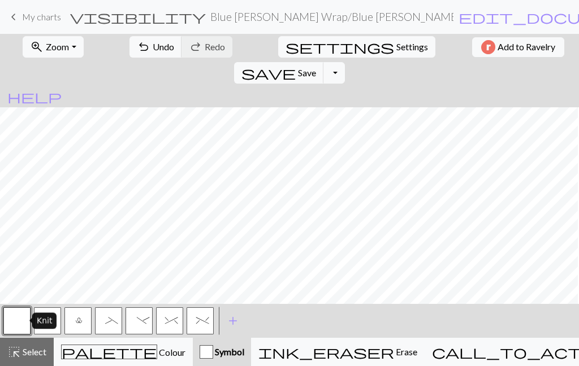
scroll to position [0, 761]
click at [183, 329] on button "^" at bounding box center [169, 320] width 27 height 27
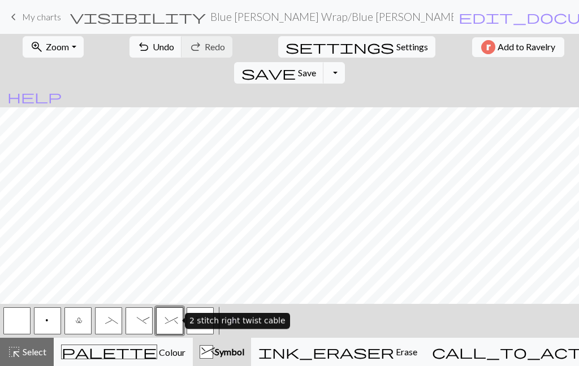
click at [197, 341] on button "^ Symbol" at bounding box center [222, 352] width 58 height 28
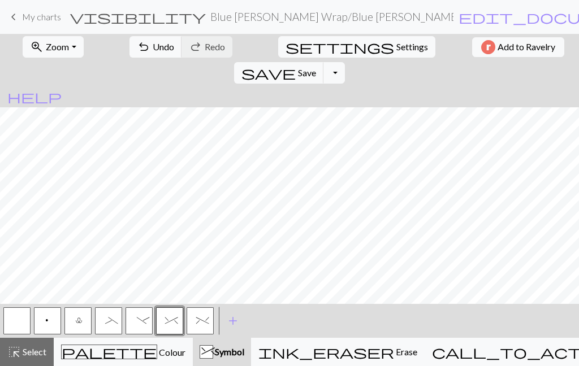
click at [201, 330] on button "%" at bounding box center [199, 320] width 27 height 27
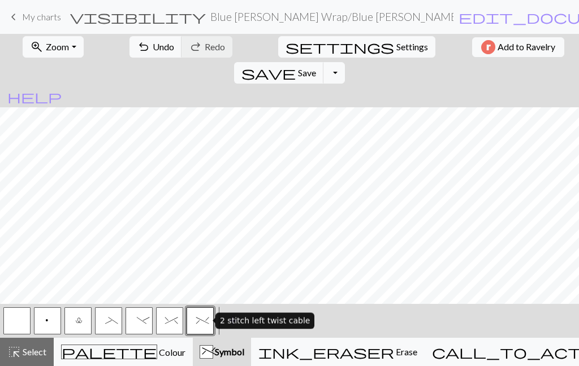
click at [176, 320] on button "^" at bounding box center [169, 320] width 27 height 27
click at [86, 319] on button "l" at bounding box center [77, 320] width 27 height 27
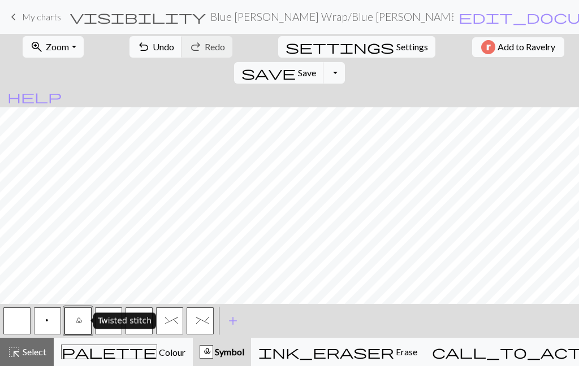
click at [396, 51] on span "Settings" at bounding box center [412, 47] width 32 height 14
select select "aran"
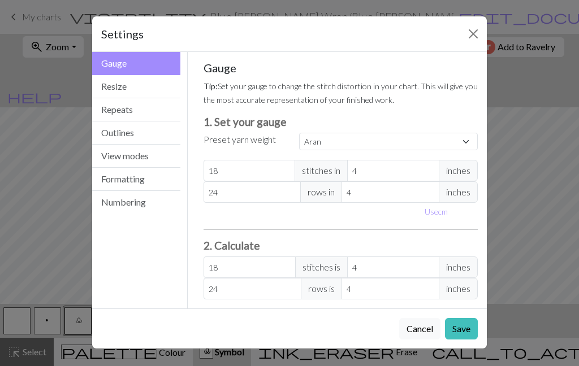
click at [141, 96] on button "Resize" at bounding box center [136, 86] width 88 height 23
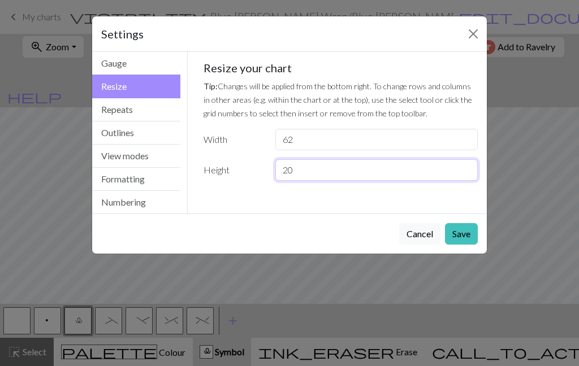
click at [324, 175] on input "20" at bounding box center [376, 169] width 202 height 21
type input "2"
type input "100"
click at [466, 236] on button "Save" at bounding box center [461, 233] width 33 height 21
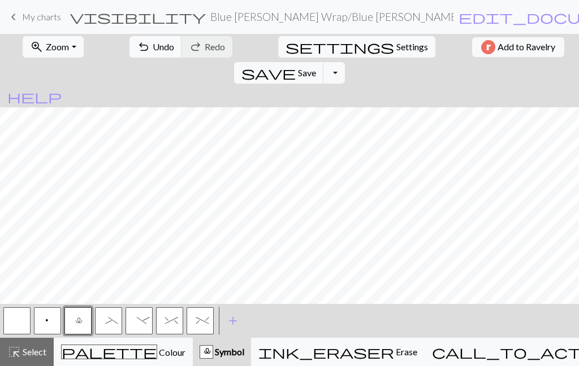
scroll to position [191, 727]
click at [29, 318] on button "button" at bounding box center [16, 320] width 27 height 27
click at [33, 358] on div "highlight_alt Select Select" at bounding box center [26, 352] width 39 height 14
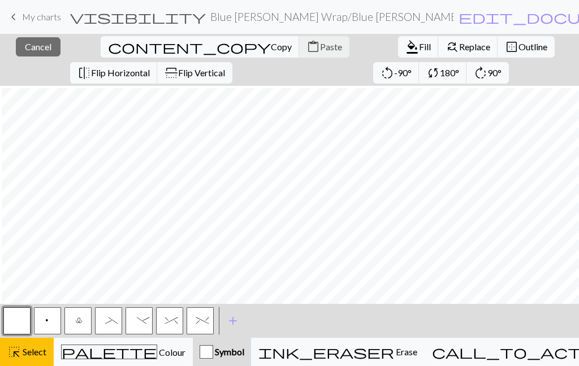
scroll to position [47, 722]
click at [40, 357] on span "Select" at bounding box center [33, 351] width 25 height 11
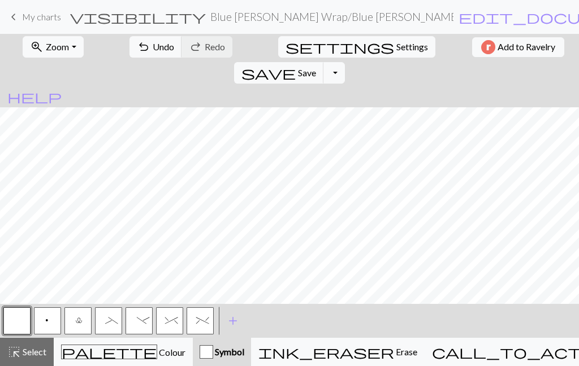
click at [406, 352] on div "ink_eraser Erase Erase" at bounding box center [337, 352] width 159 height 14
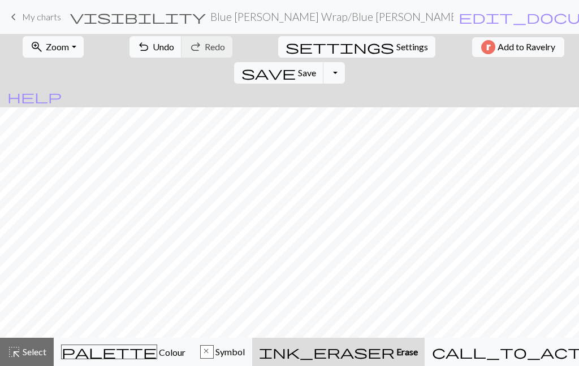
click at [245, 357] on div "x Symbol" at bounding box center [222, 352] width 45 height 14
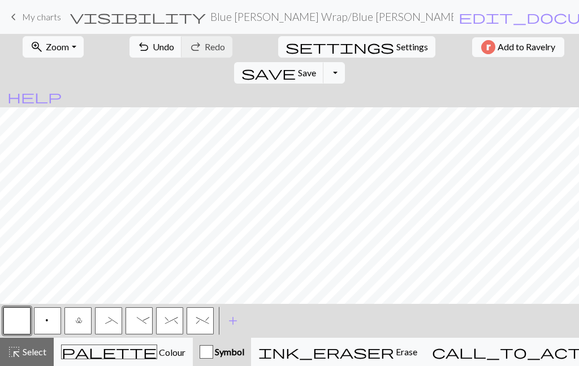
click at [21, 319] on button "button" at bounding box center [16, 320] width 27 height 27
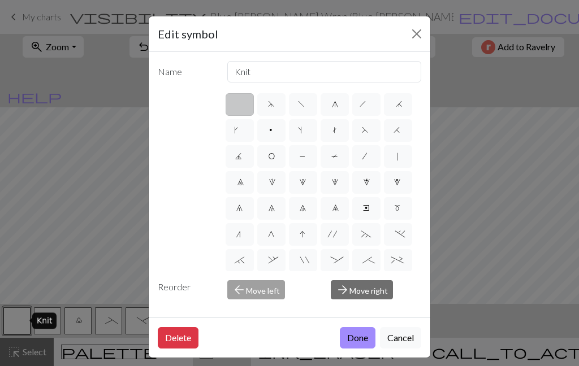
click at [416, 42] on button "Close" at bounding box center [416, 34] width 18 height 18
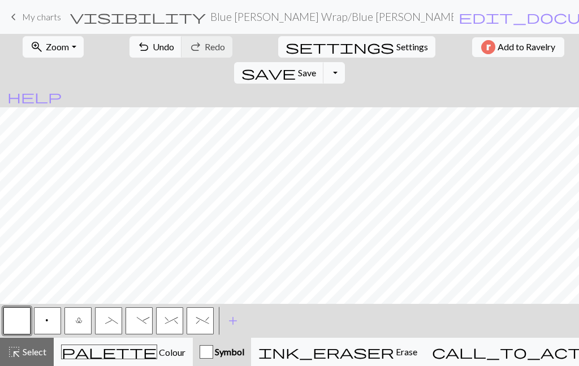
scroll to position [333, 0]
click at [63, 54] on button "zoom_in Zoom Zoom" at bounding box center [53, 46] width 60 height 21
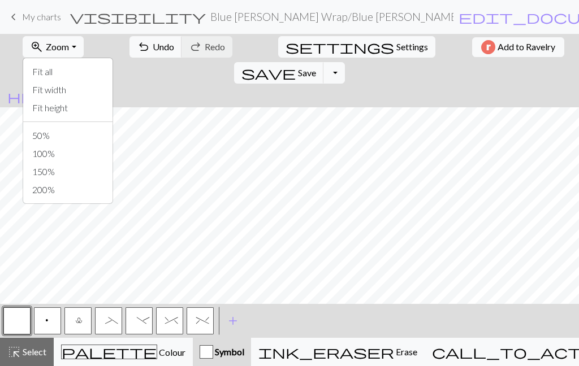
click at [76, 81] on button "Fit width" at bounding box center [67, 90] width 89 height 18
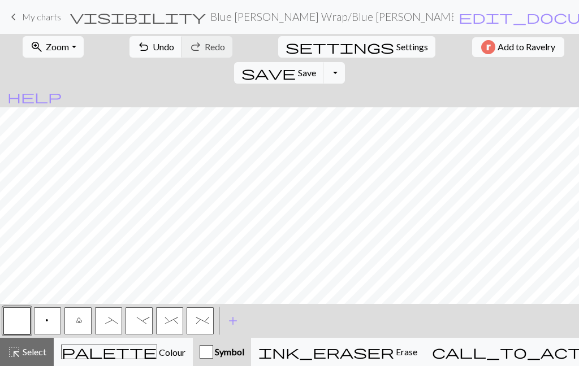
click at [396, 44] on span "Settings" at bounding box center [412, 47] width 32 height 14
select select "aran"
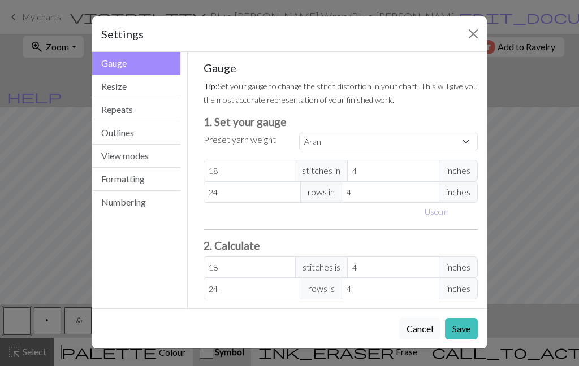
click at [149, 97] on button "Resize" at bounding box center [136, 86] width 88 height 23
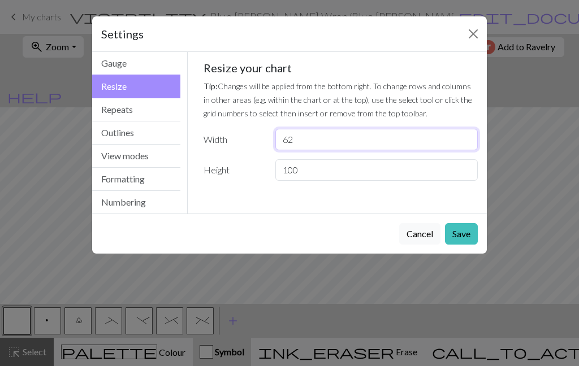
click at [342, 149] on input "62" at bounding box center [376, 139] width 202 height 21
type input "60"
click at [470, 228] on button "Save" at bounding box center [461, 233] width 33 height 21
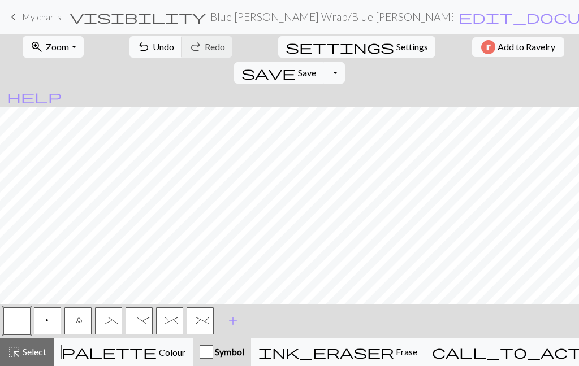
click at [69, 50] on button "zoom_in Zoom Zoom" at bounding box center [53, 46] width 60 height 21
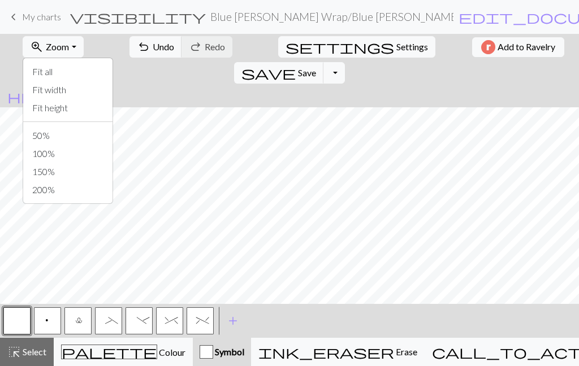
click at [79, 188] on button "200%" at bounding box center [67, 190] width 89 height 18
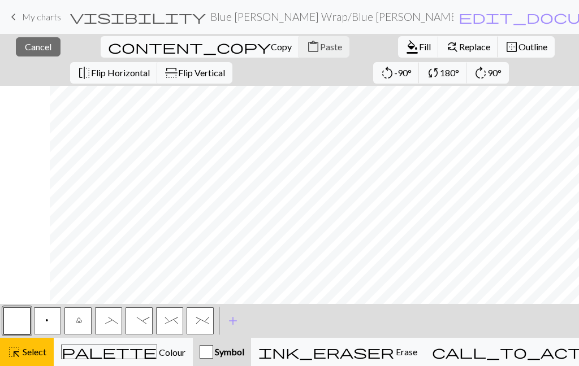
scroll to position [2115, 569]
click at [90, 327] on button "l" at bounding box center [77, 320] width 27 height 27
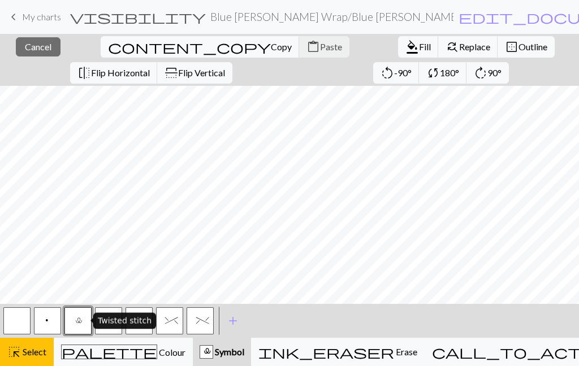
click at [80, 321] on span "l" at bounding box center [78, 321] width 5 height 11
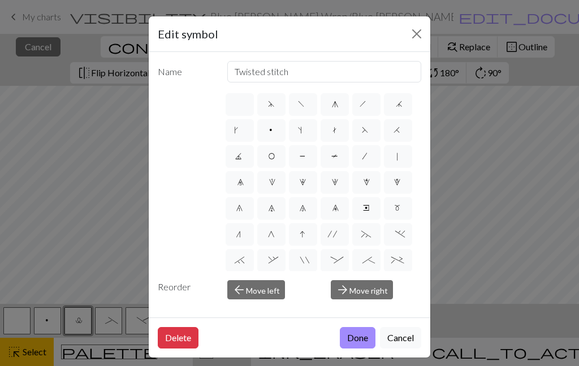
click at [414, 49] on div "Edit symbol" at bounding box center [289, 34] width 281 height 36
click at [422, 29] on button "Close" at bounding box center [416, 34] width 18 height 18
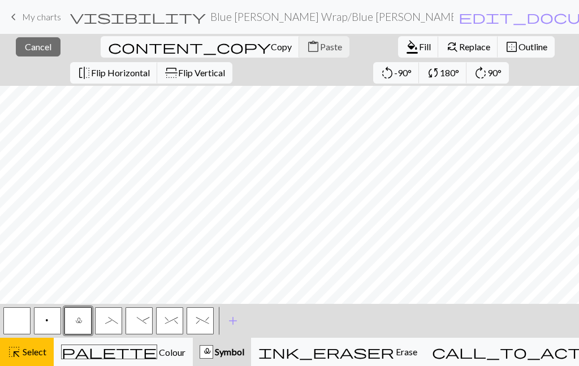
click at [33, 357] on span "Select" at bounding box center [33, 351] width 25 height 11
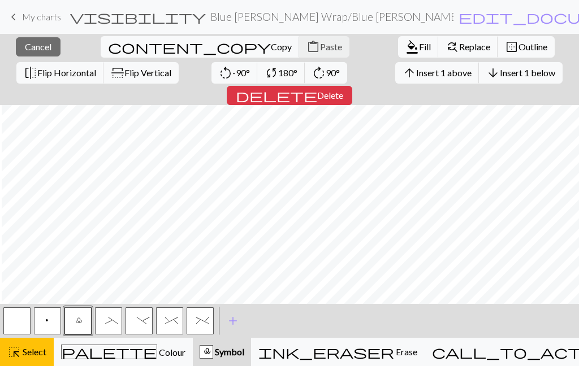
scroll to position [2019, 572]
click at [116, 325] on button "_" at bounding box center [108, 320] width 27 height 27
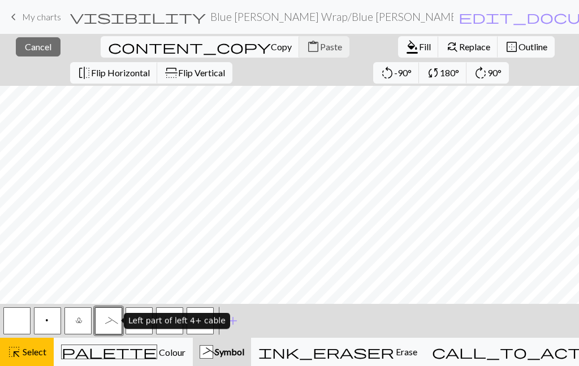
click at [115, 315] on button "_" at bounding box center [108, 320] width 27 height 27
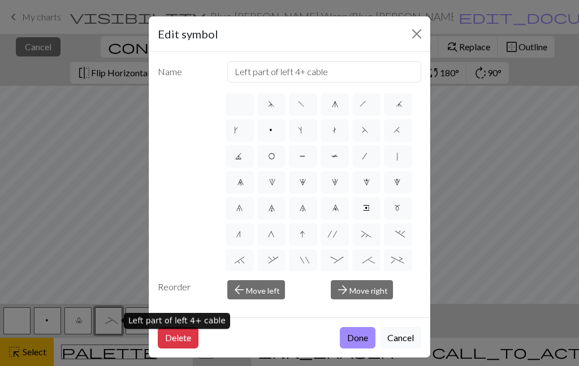
click at [418, 36] on button "Close" at bounding box center [416, 34] width 18 height 18
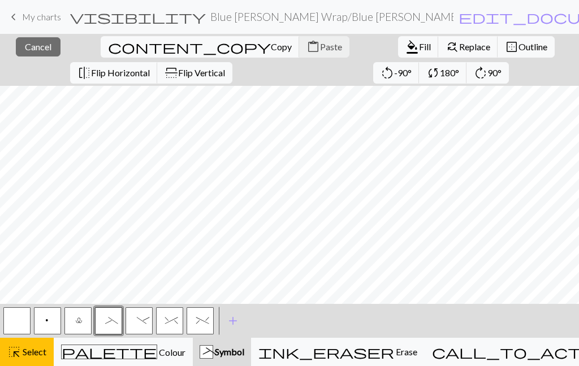
click at [36, 362] on button "highlight_alt Select Select" at bounding box center [27, 352] width 54 height 28
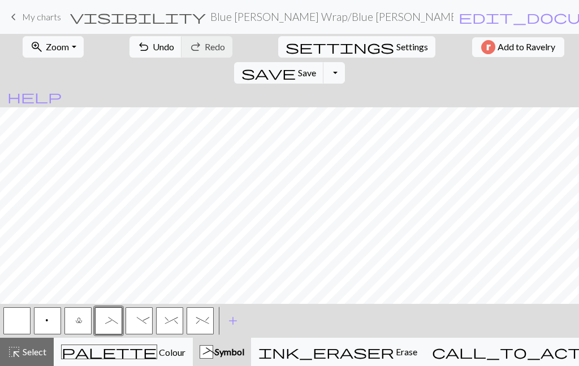
click at [146, 325] on button "-" at bounding box center [138, 320] width 27 height 27
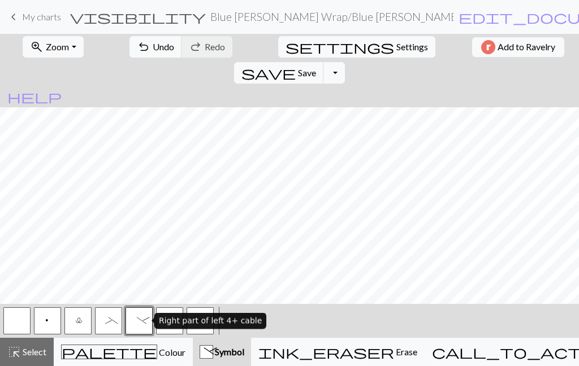
click at [85, 323] on button "l" at bounding box center [77, 320] width 27 height 27
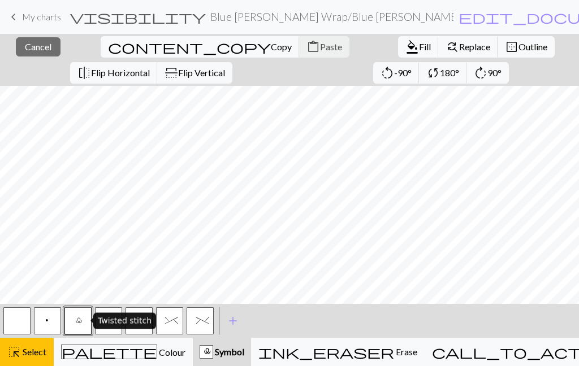
scroll to position [1905, 588]
click at [84, 327] on button "l" at bounding box center [77, 320] width 27 height 27
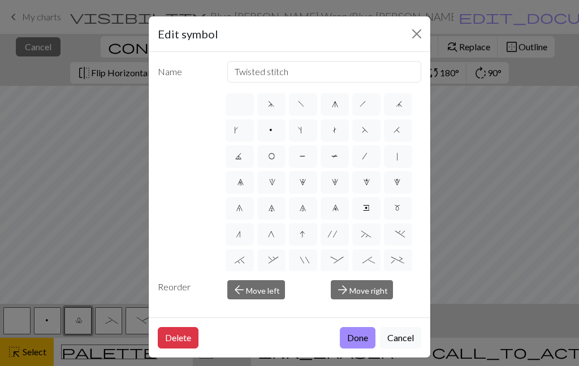
click at [37, 360] on div "Edit symbol Name Twisted stitch d f g h j k p s t F H J O P T / | 0 1 2 3 4 5 6…" at bounding box center [289, 183] width 579 height 366
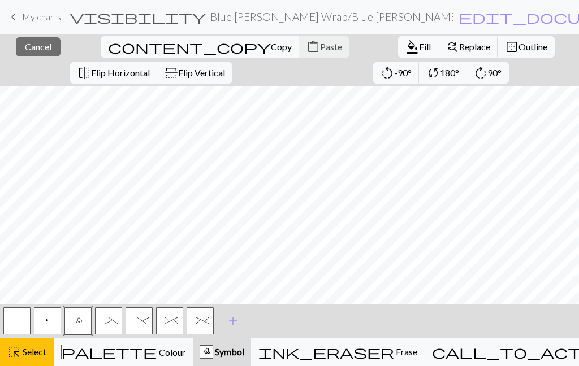
click at [38, 351] on span "Select" at bounding box center [33, 351] width 25 height 11
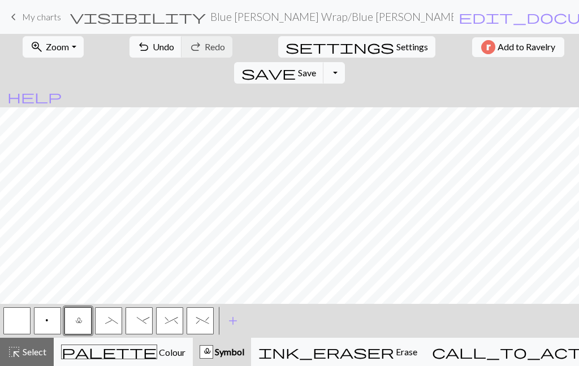
click at [24, 314] on button "button" at bounding box center [16, 320] width 27 height 27
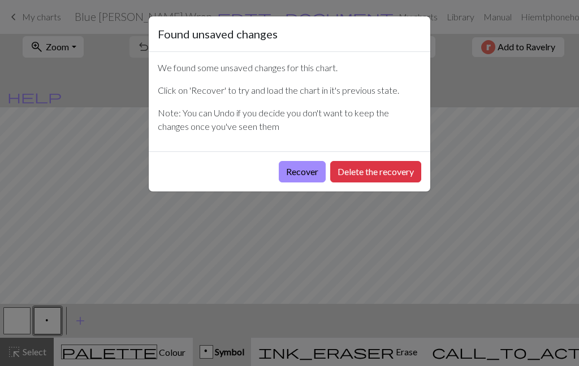
click at [300, 170] on button "Recover" at bounding box center [302, 171] width 47 height 21
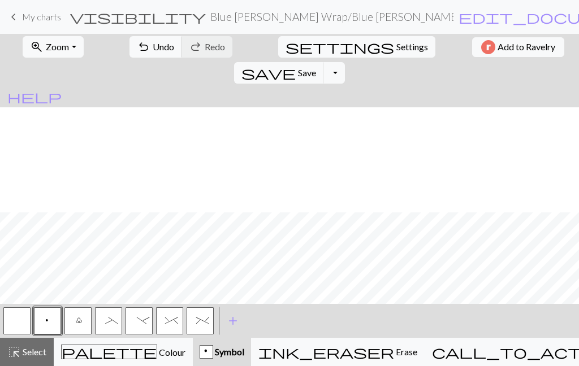
scroll to position [360, 0]
